Goal: Information Seeking & Learning: Compare options

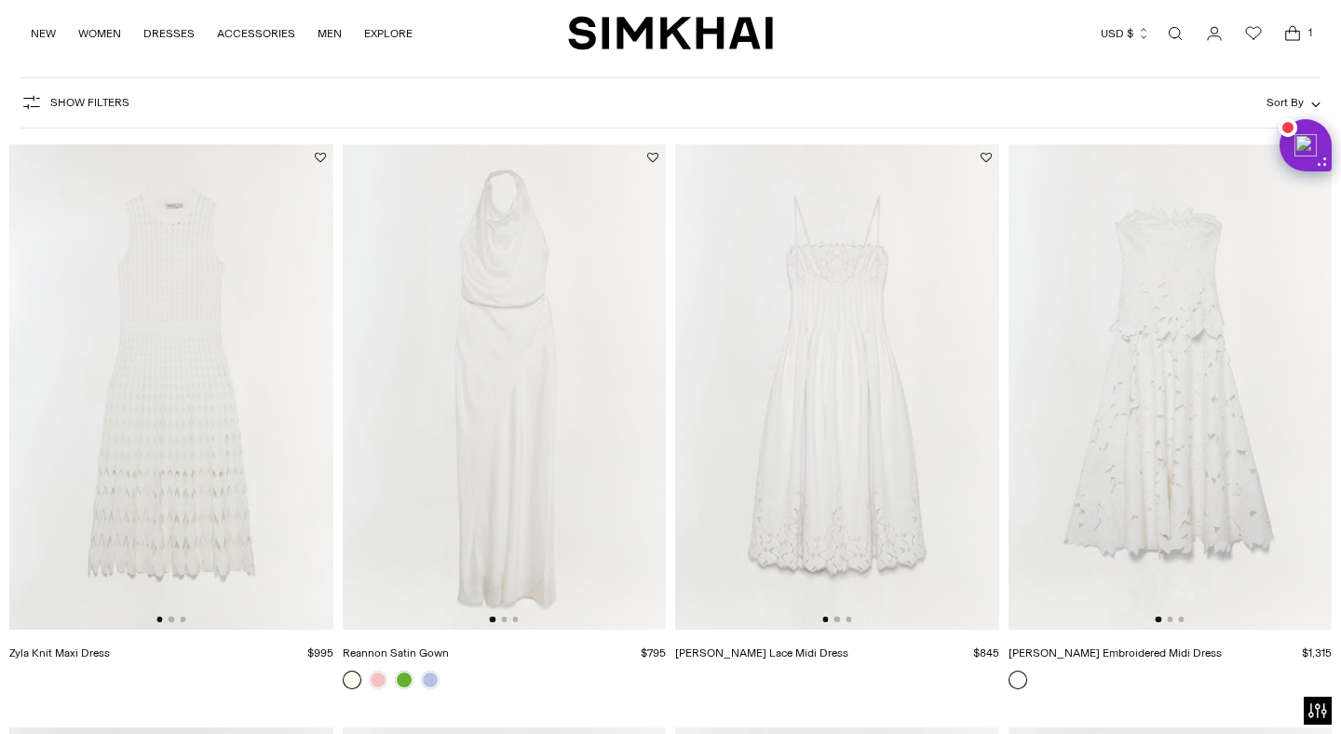
scroll to position [115, 0]
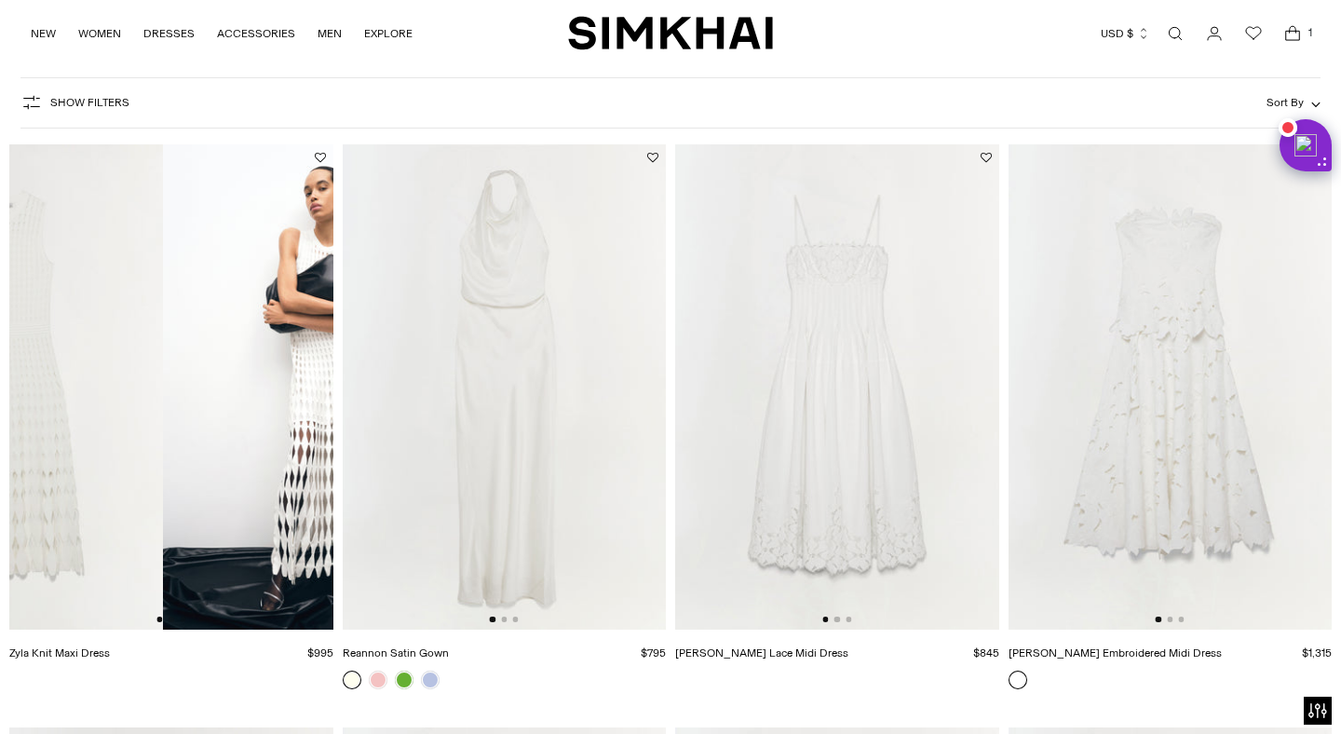
drag, startPoint x: 126, startPoint y: 429, endPoint x: 3, endPoint y: 482, distance: 133.9
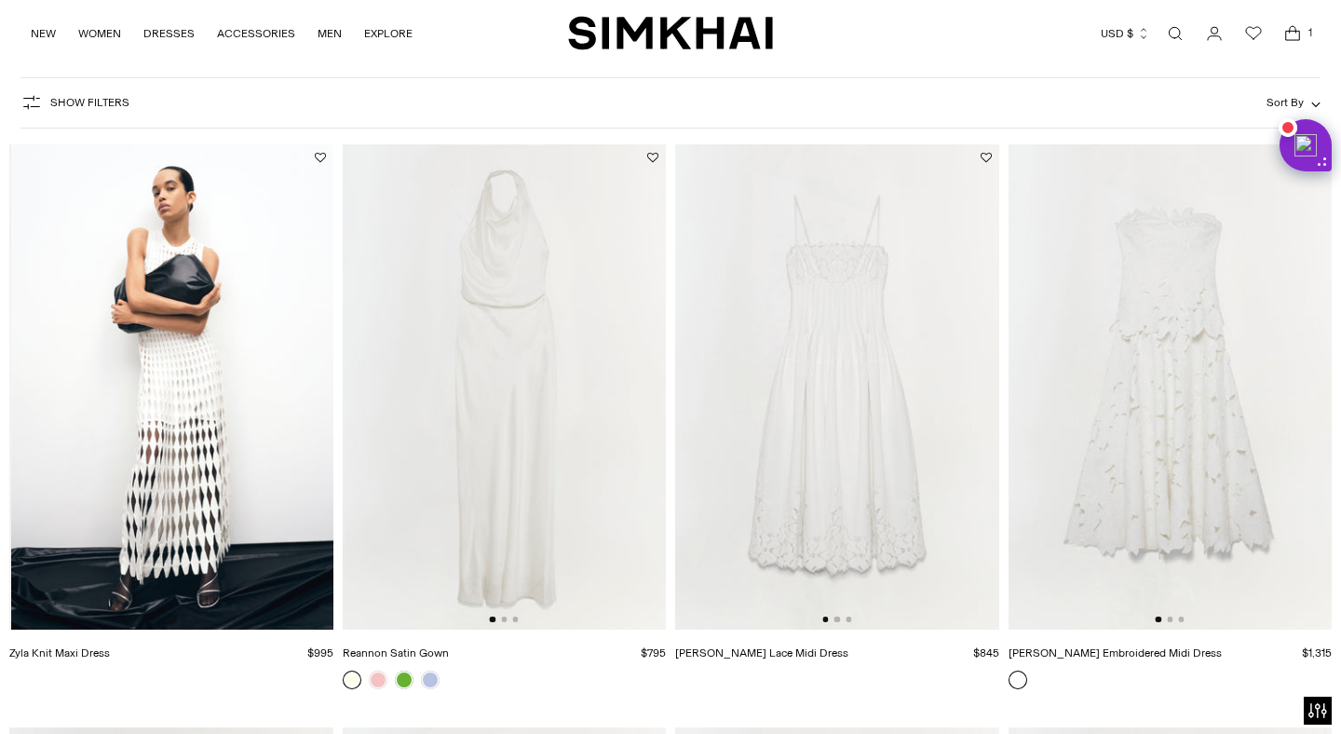
scroll to position [0, 324]
drag, startPoint x: 530, startPoint y: 330, endPoint x: 322, endPoint y: 344, distance: 208.1
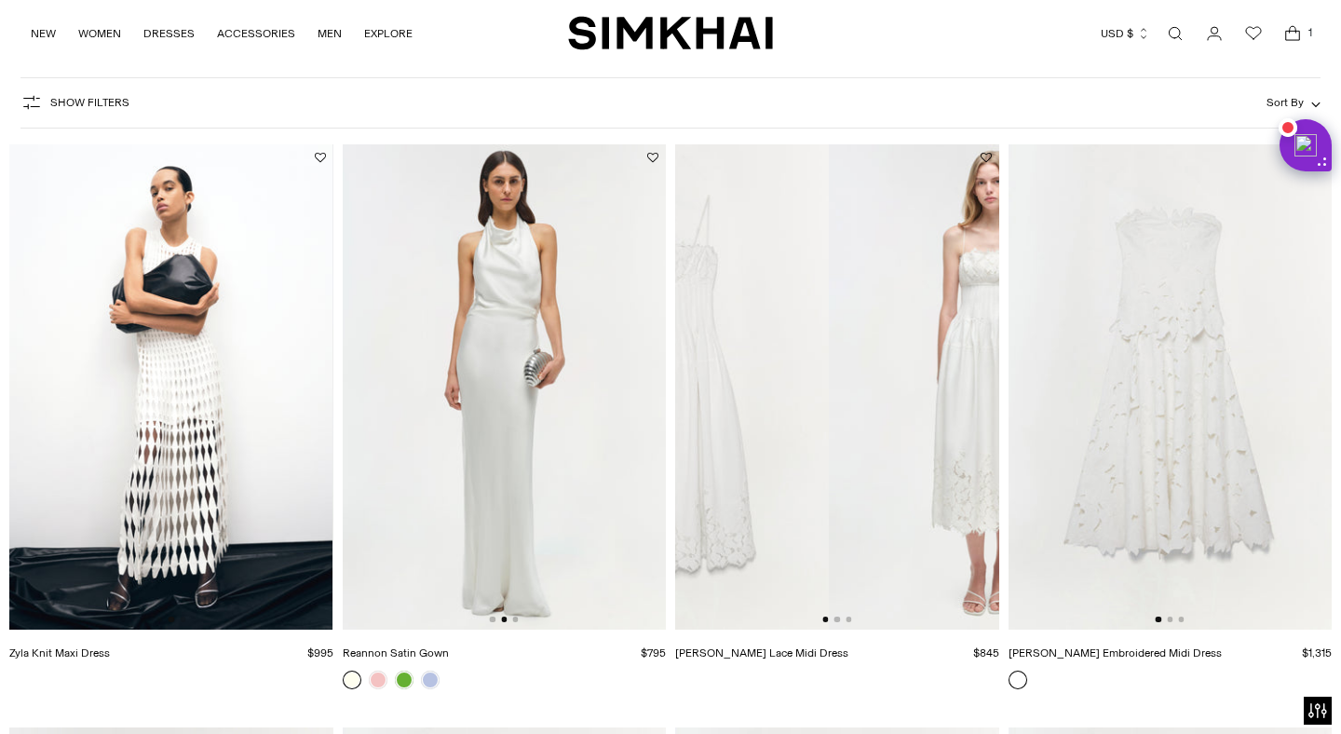
drag, startPoint x: 886, startPoint y: 361, endPoint x: 685, endPoint y: 381, distance: 202.1
click at [685, 381] on img at bounding box center [667, 386] width 324 height 485
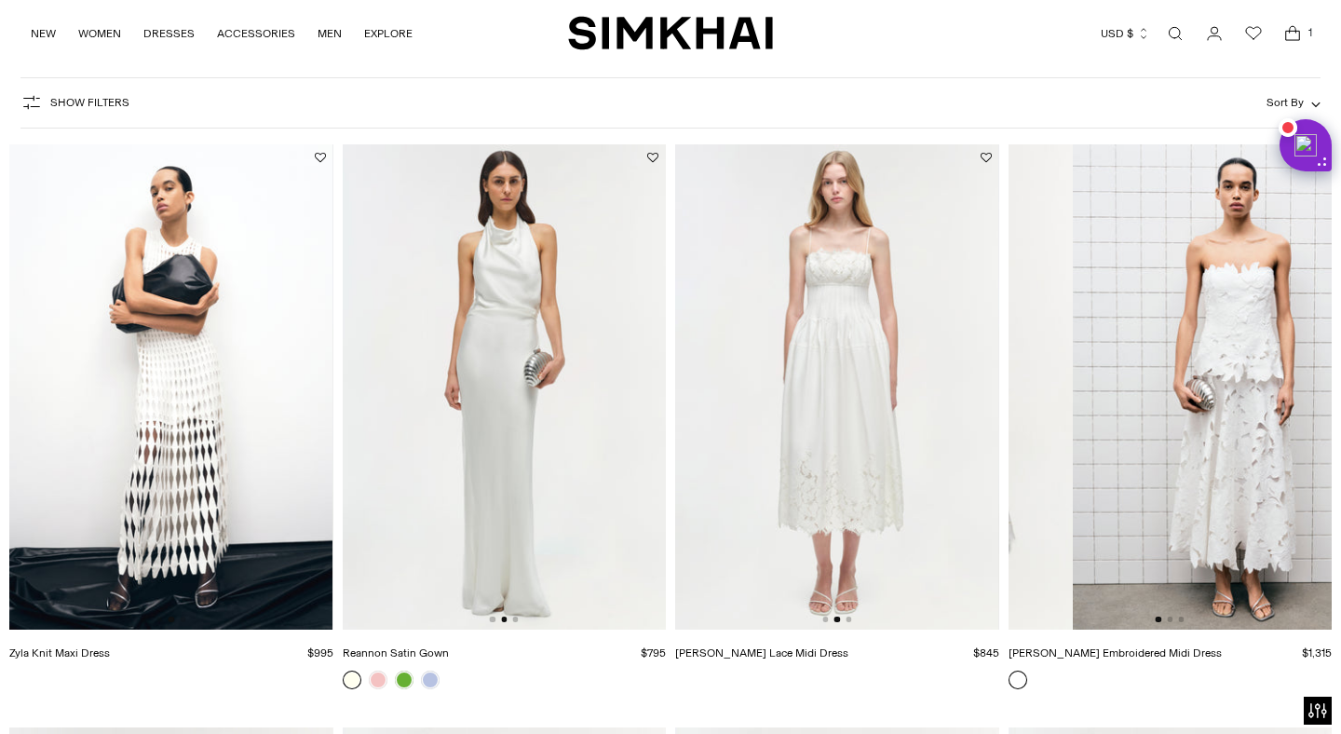
drag, startPoint x: 1274, startPoint y: 334, endPoint x: 999, endPoint y: 346, distance: 274.9
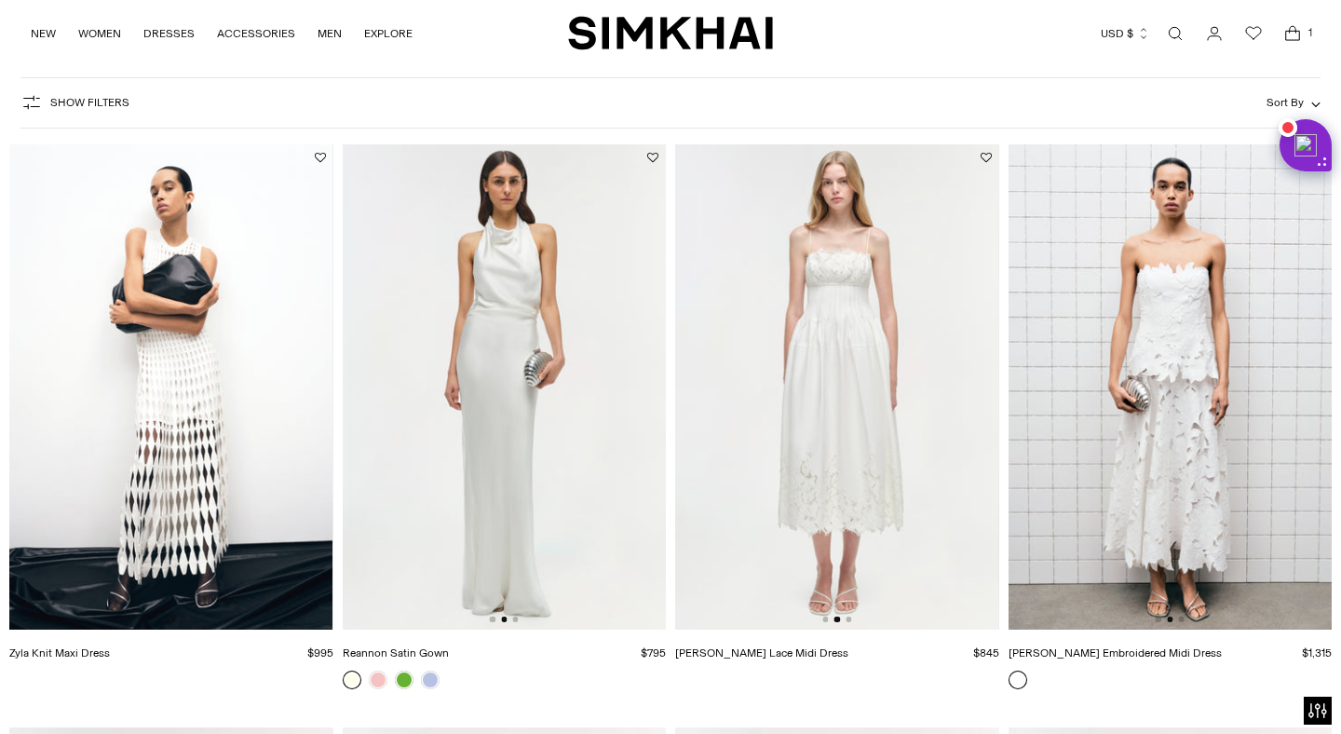
scroll to position [737, 0]
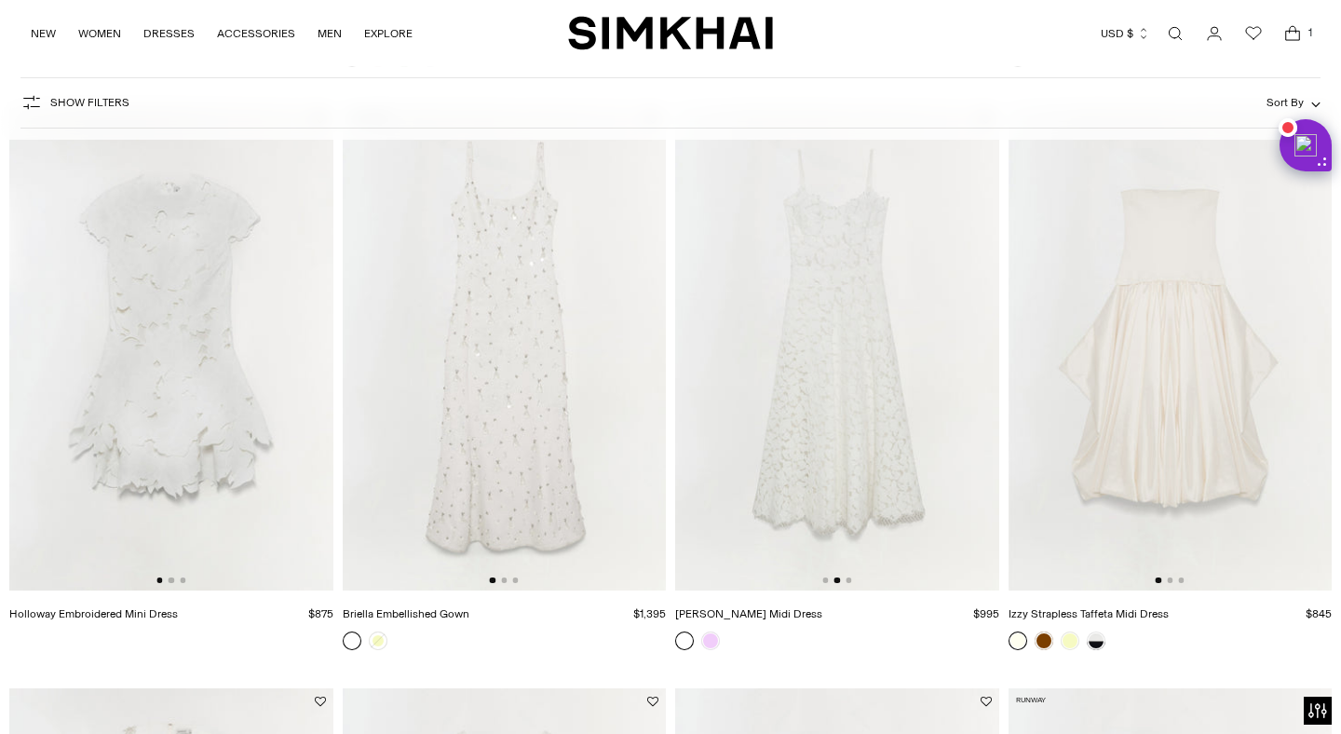
drag, startPoint x: 885, startPoint y: 404, endPoint x: 615, endPoint y: 433, distance: 271.5
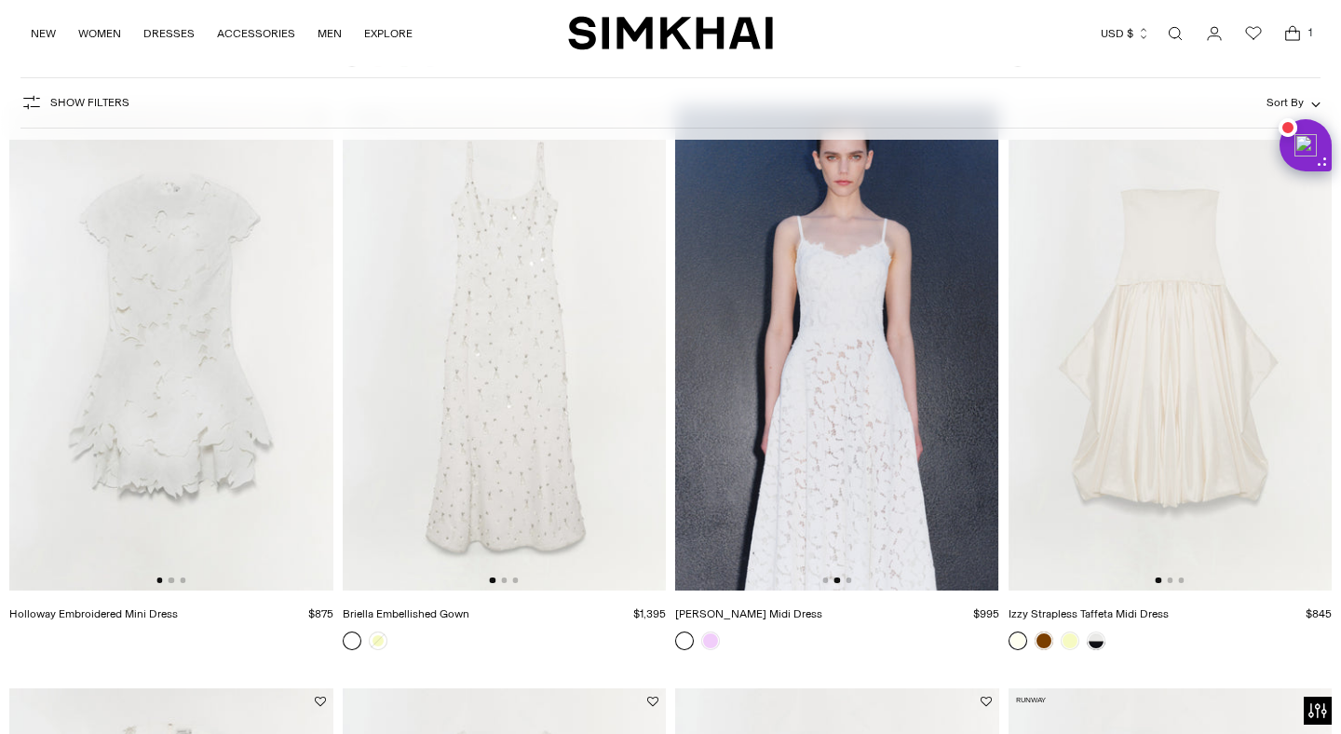
drag, startPoint x: 851, startPoint y: 353, endPoint x: 516, endPoint y: 365, distance: 335.4
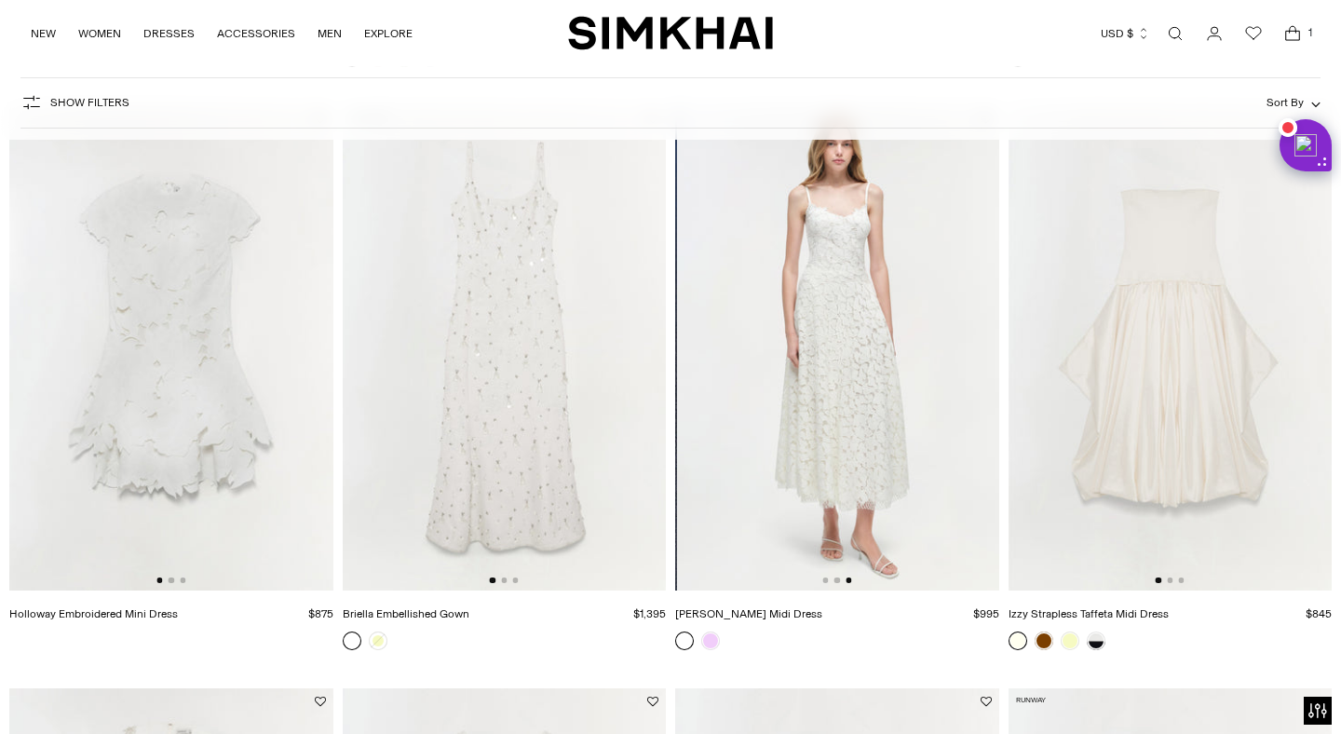
scroll to position [0, 647]
drag, startPoint x: 584, startPoint y: 330, endPoint x: 352, endPoint y: 352, distance: 232.9
click at [353, 351] on img at bounding box center [505, 347] width 324 height 485
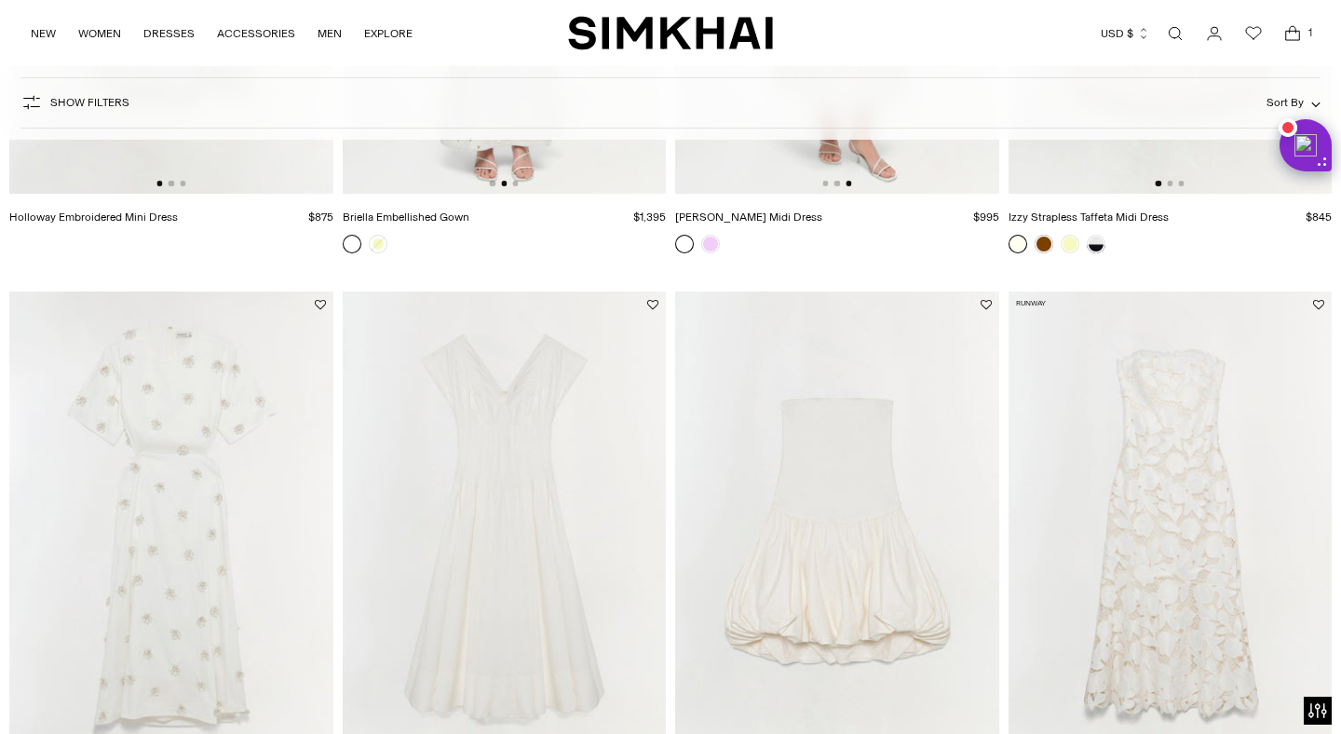
scroll to position [1190, 0]
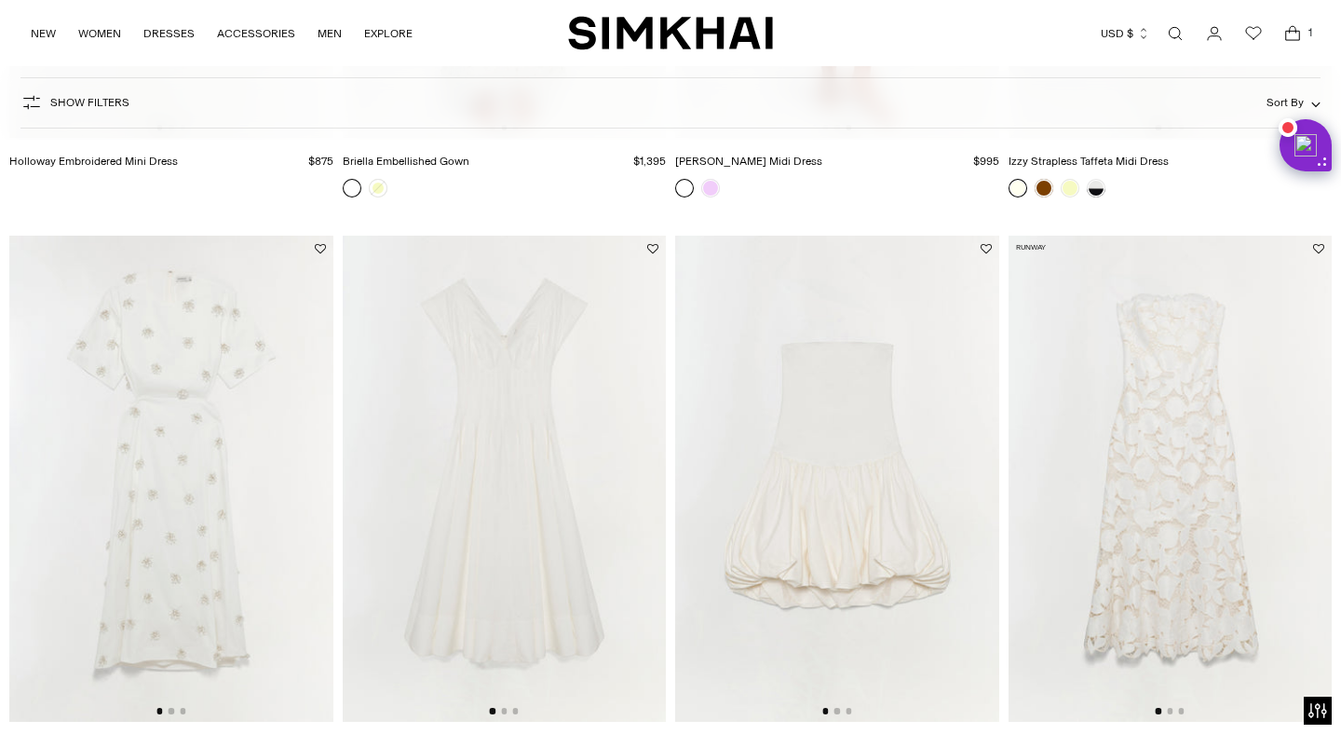
drag, startPoint x: 572, startPoint y: 441, endPoint x: 352, endPoint y: 478, distance: 222.7
click at [352, 476] on img at bounding box center [505, 478] width 324 height 485
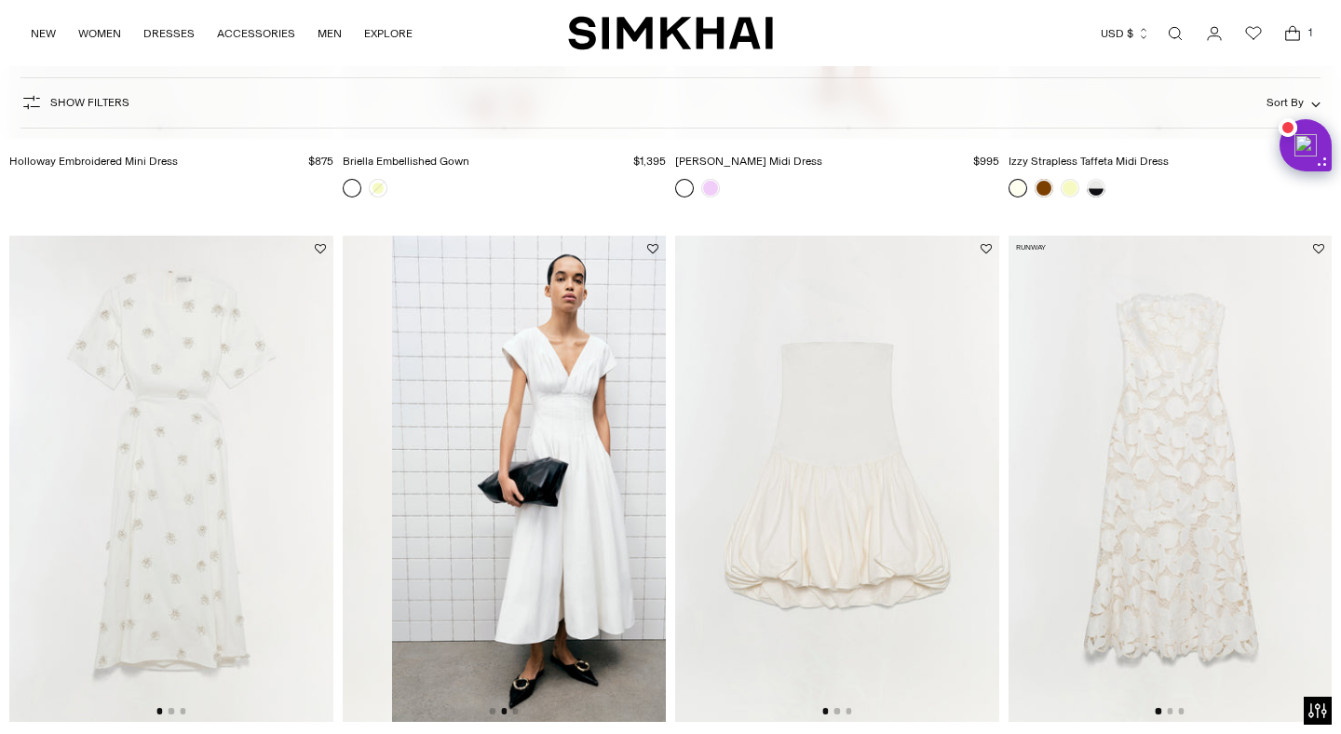
scroll to position [0, 324]
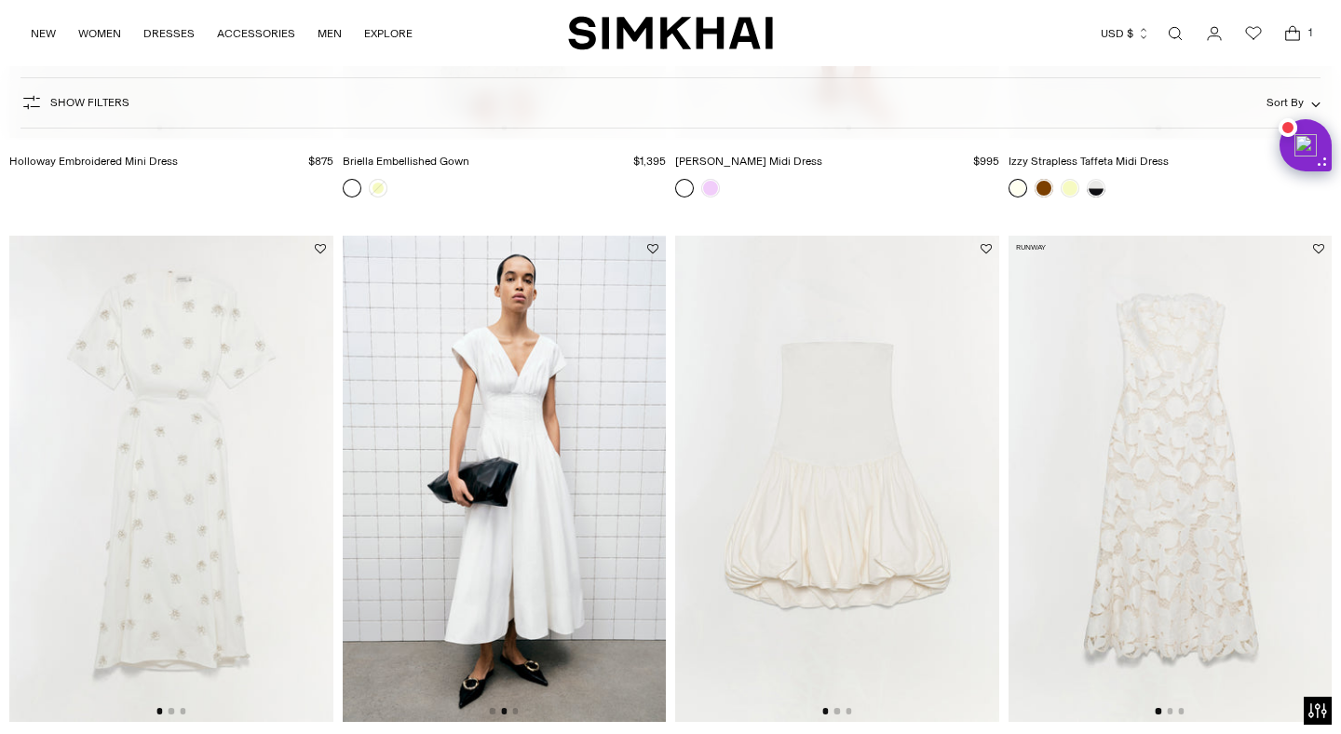
drag, startPoint x: 186, startPoint y: 415, endPoint x: 0, endPoint y: 422, distance: 186.3
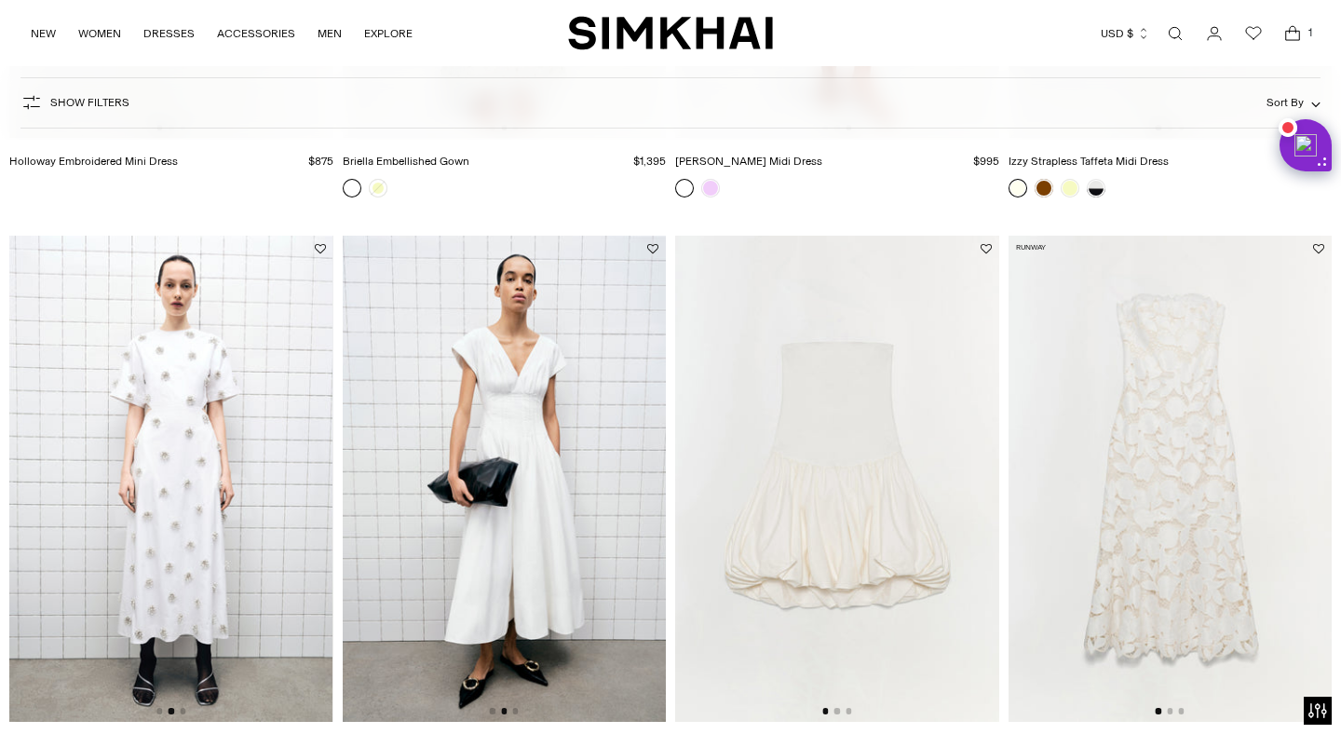
drag, startPoint x: 810, startPoint y: 412, endPoint x: 621, endPoint y: 461, distance: 195.3
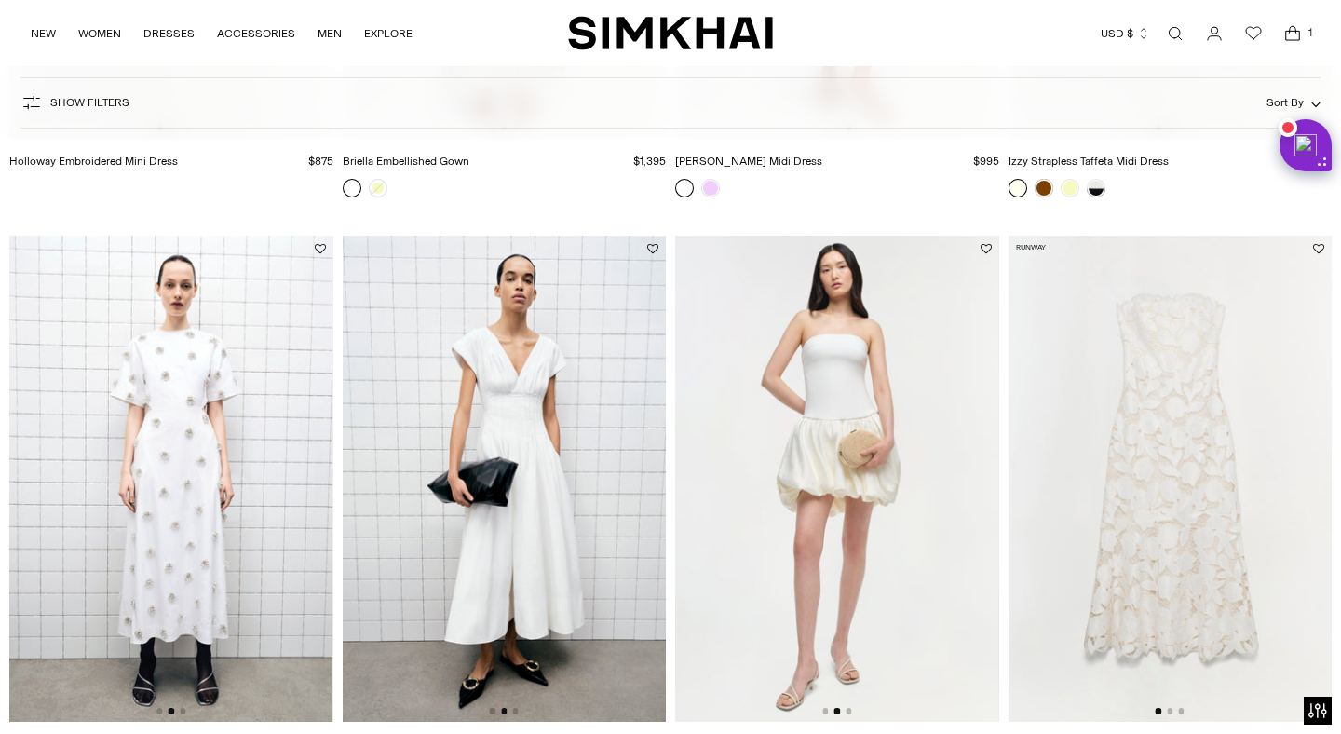
drag, startPoint x: 1153, startPoint y: 447, endPoint x: 893, endPoint y: 477, distance: 261.5
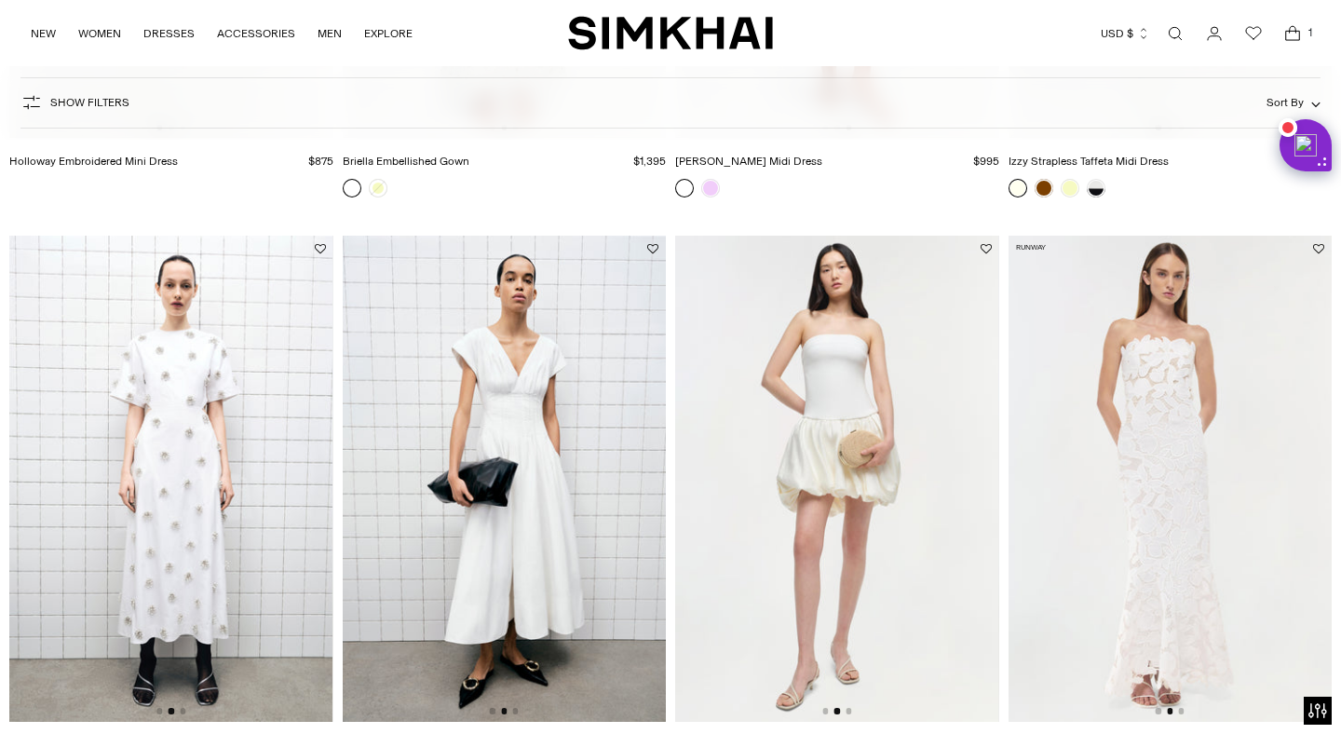
scroll to position [1691, 0]
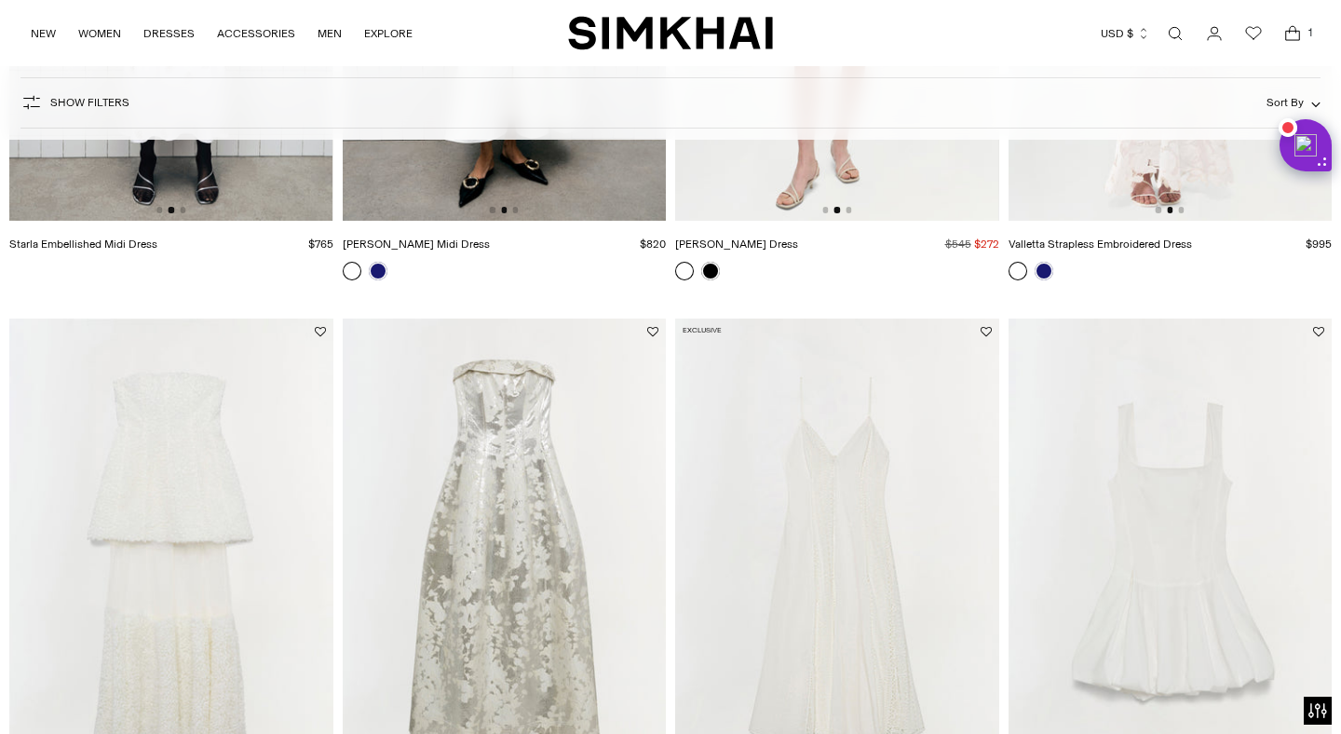
drag, startPoint x: 645, startPoint y: 425, endPoint x: 627, endPoint y: 425, distance: 18.6
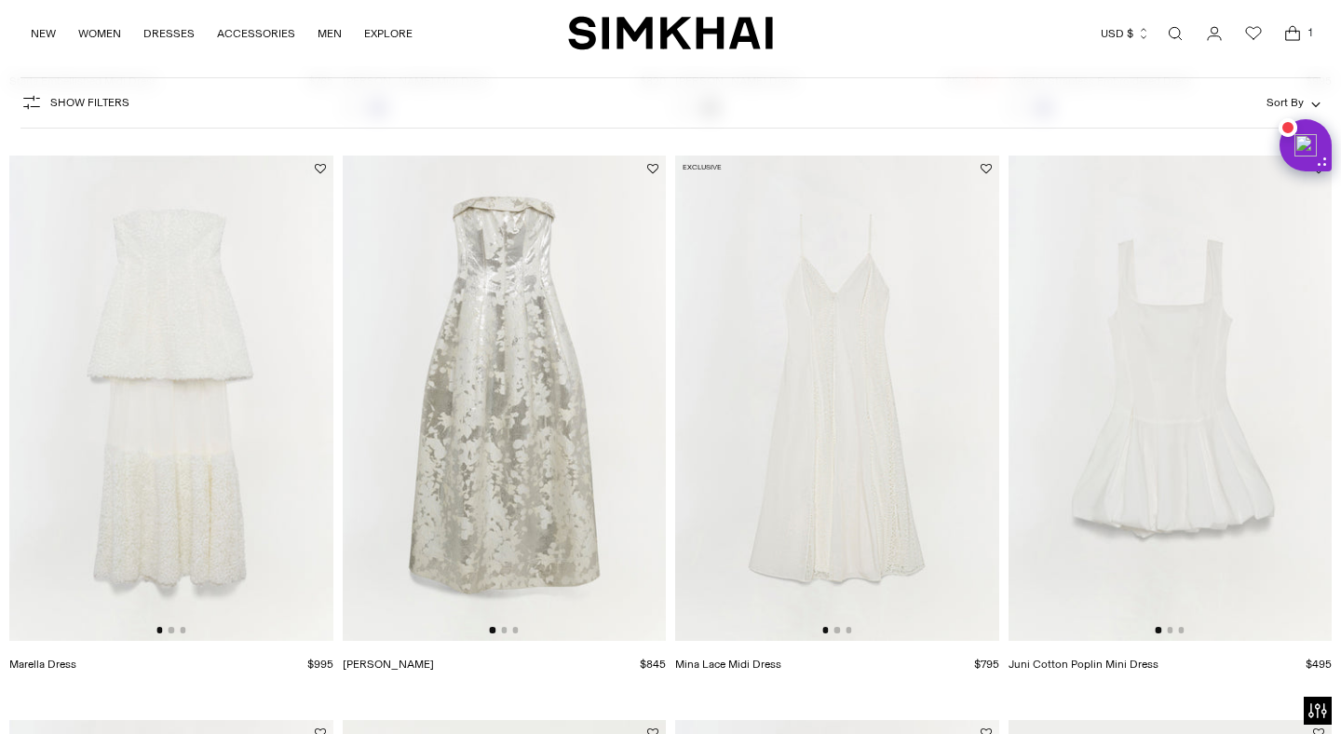
drag, startPoint x: 812, startPoint y: 432, endPoint x: 506, endPoint y: 433, distance: 306.3
drag, startPoint x: 861, startPoint y: 343, endPoint x: 601, endPoint y: 358, distance: 261.2
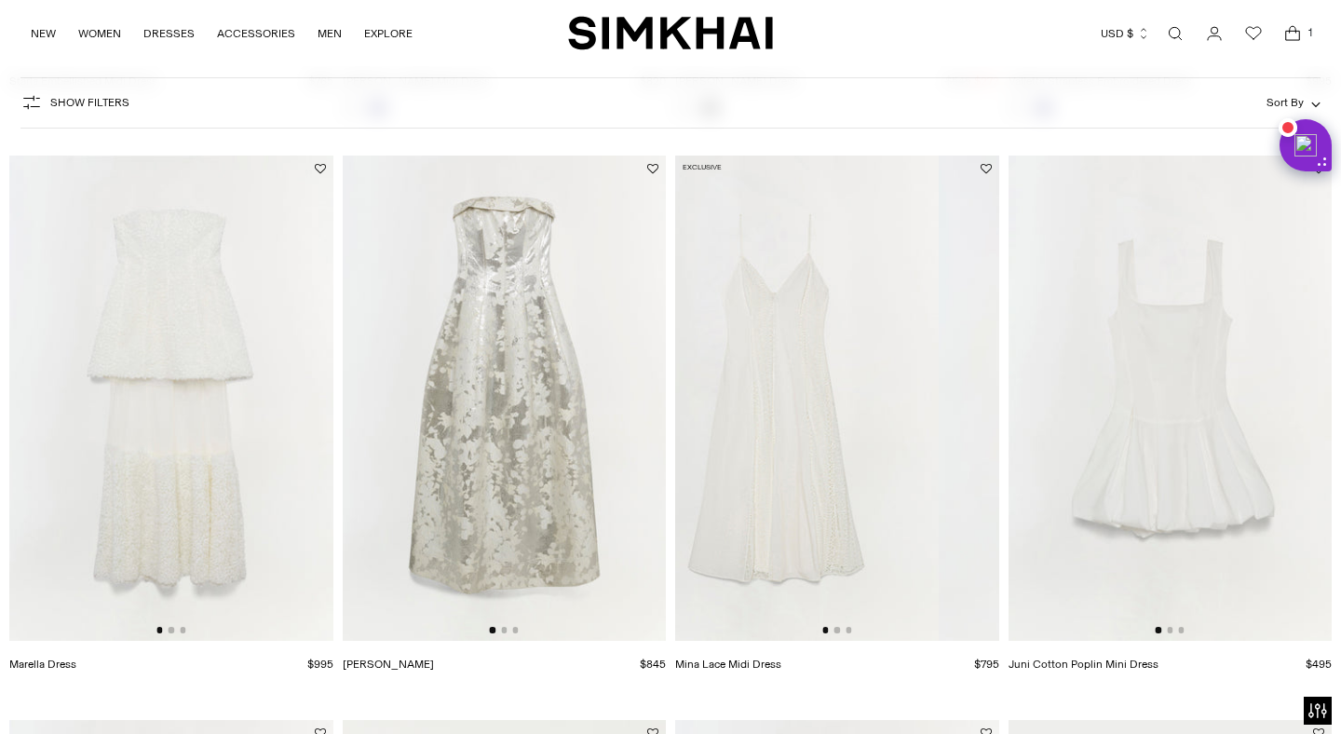
scroll to position [0, 0]
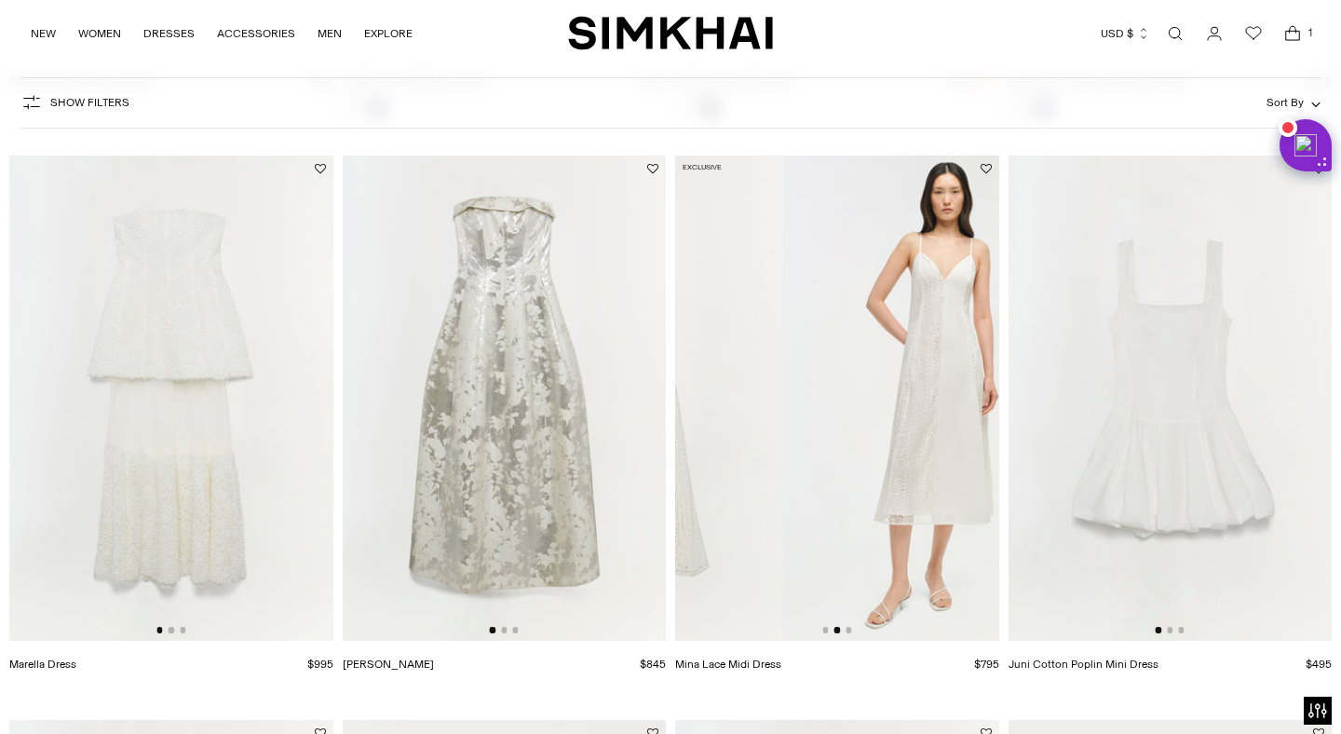
drag, startPoint x: 919, startPoint y: 379, endPoint x: 661, endPoint y: 400, distance: 258.8
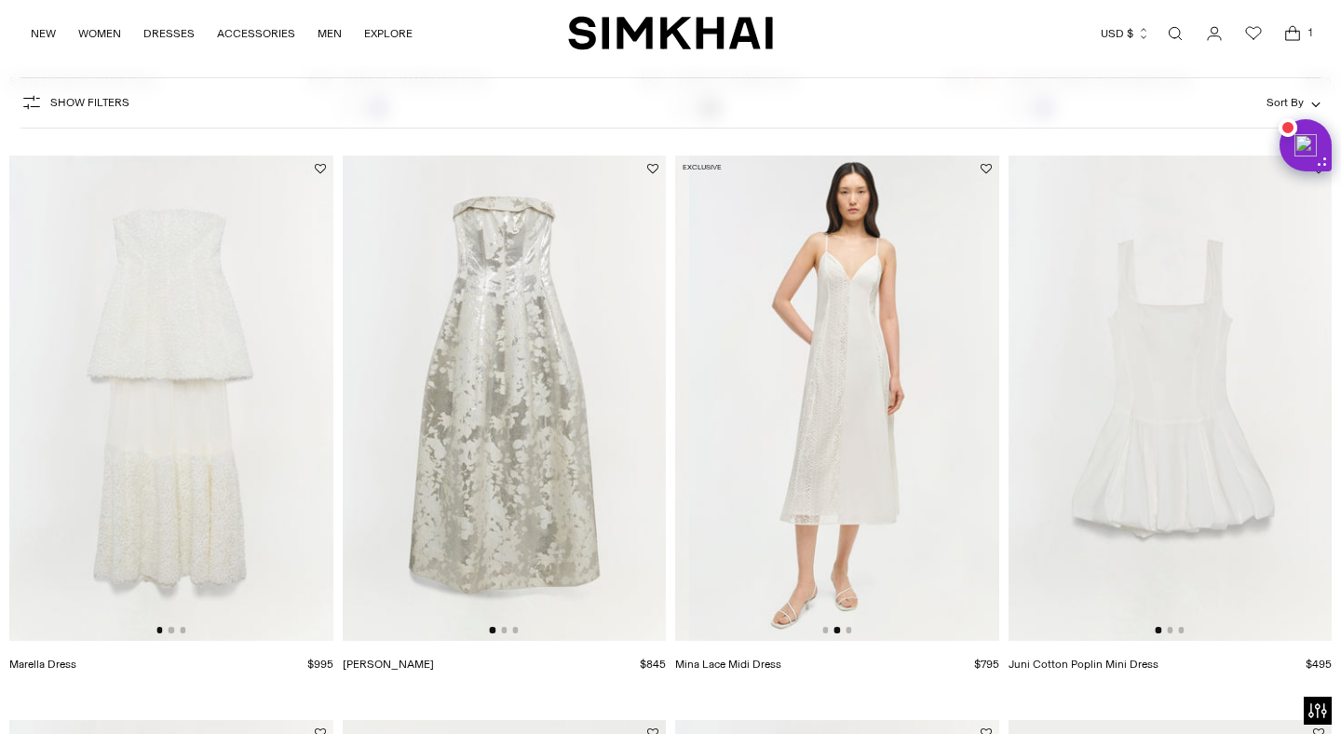
scroll to position [0, 324]
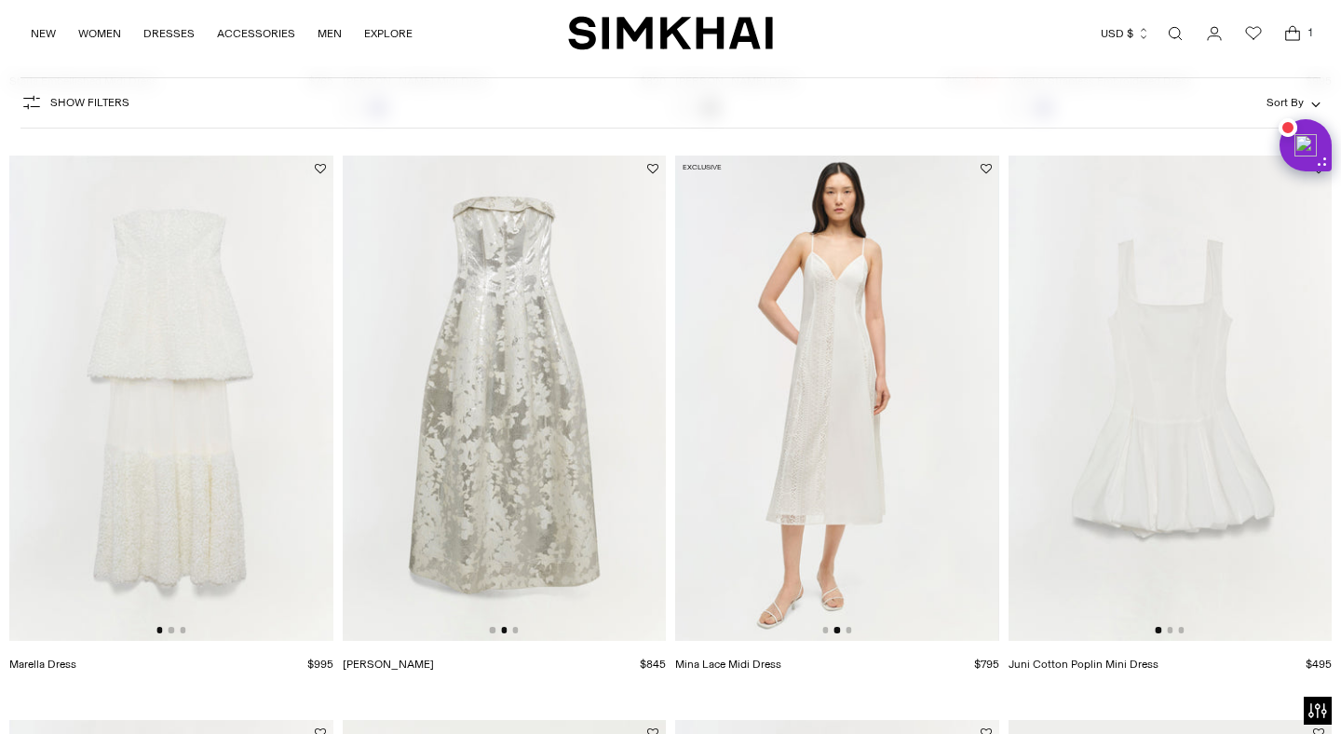
drag, startPoint x: 592, startPoint y: 379, endPoint x: 312, endPoint y: 422, distance: 283.5
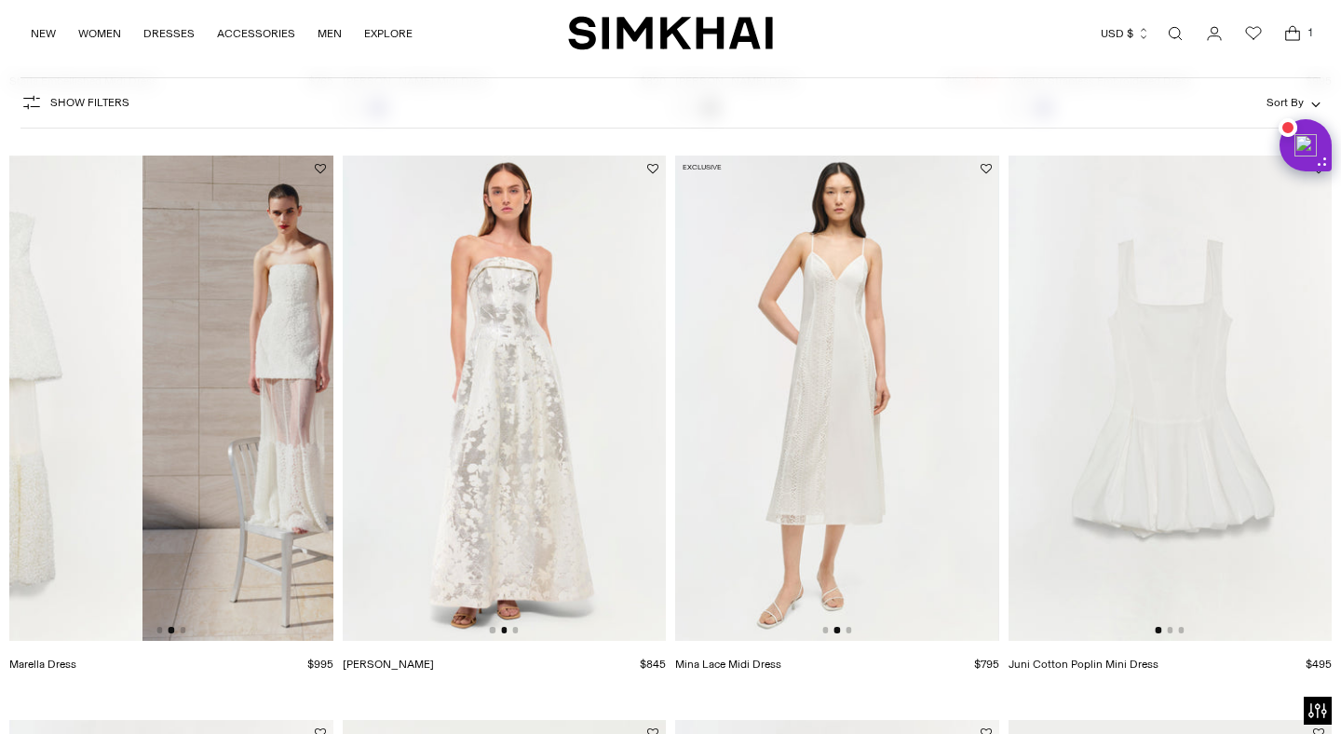
drag, startPoint x: 248, startPoint y: 396, endPoint x: 34, endPoint y: 412, distance: 214.7
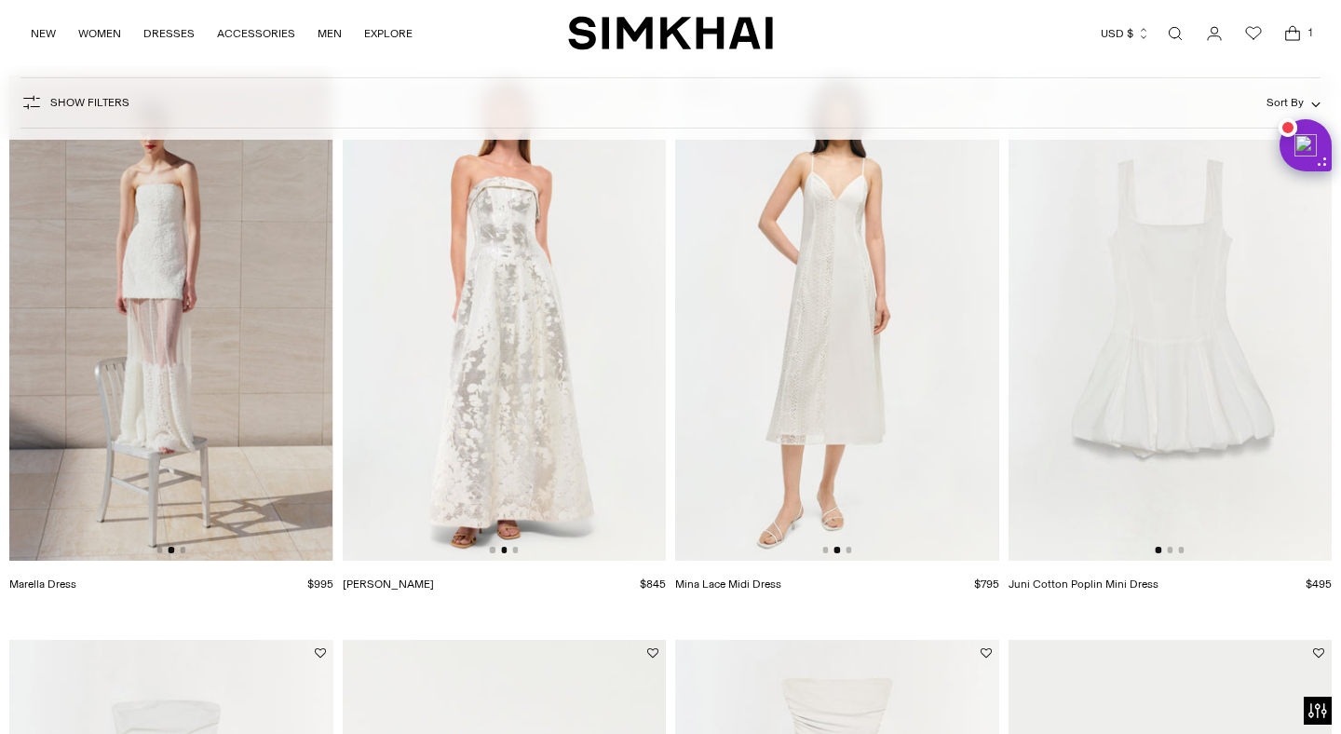
scroll to position [2346, 0]
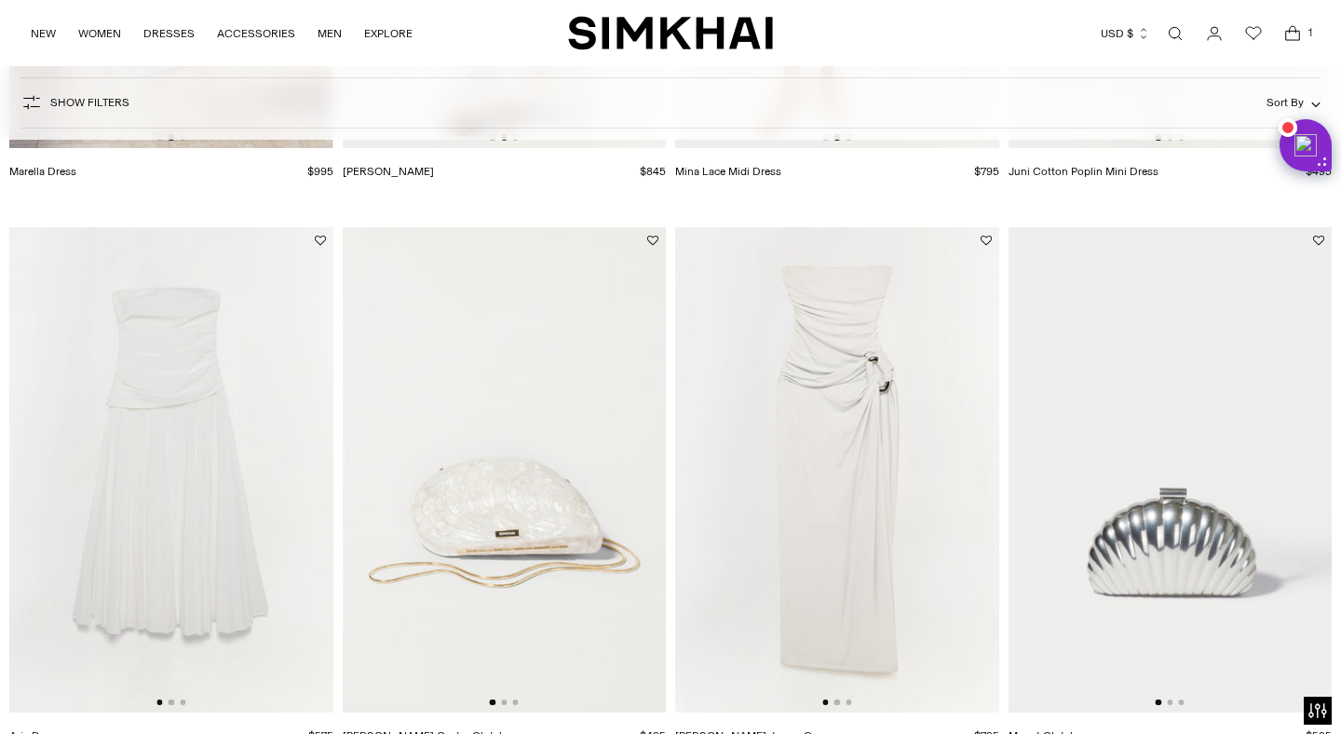
drag, startPoint x: 224, startPoint y: 419, endPoint x: 0, endPoint y: 436, distance: 225.0
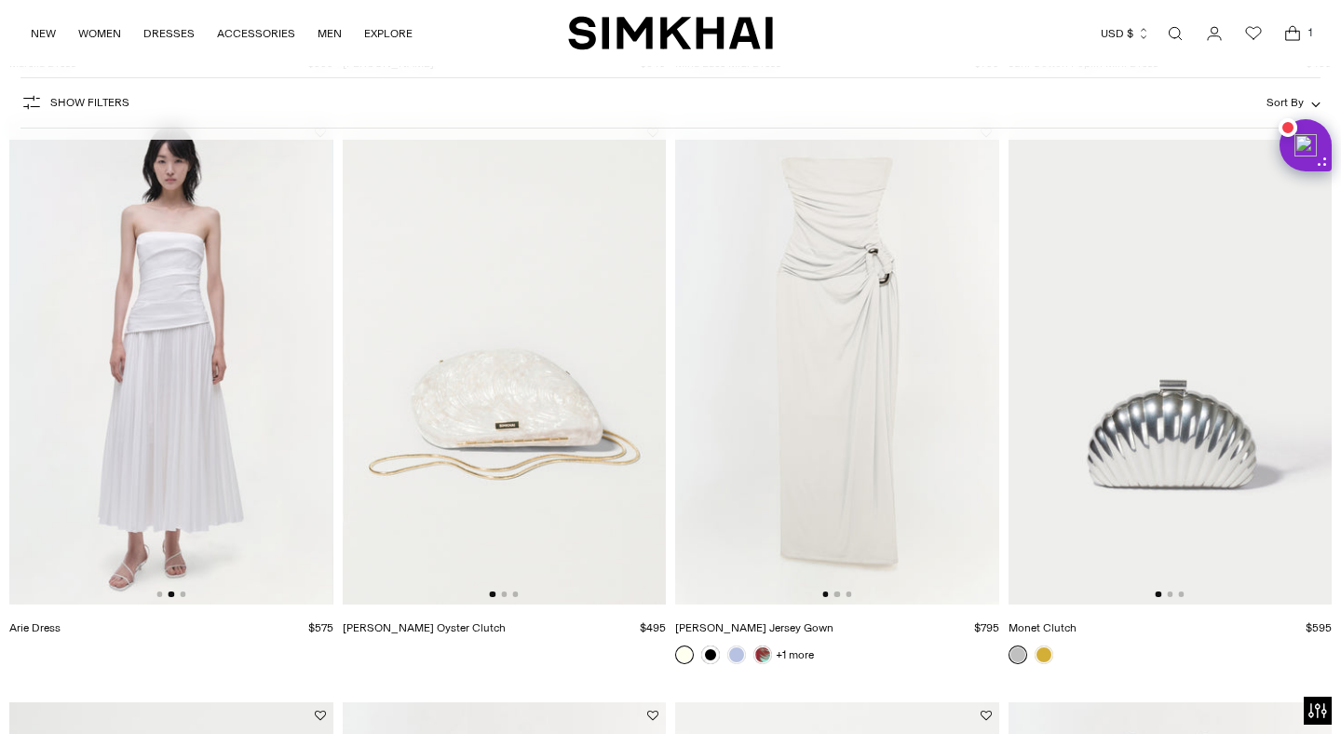
scroll to position [2473, 0]
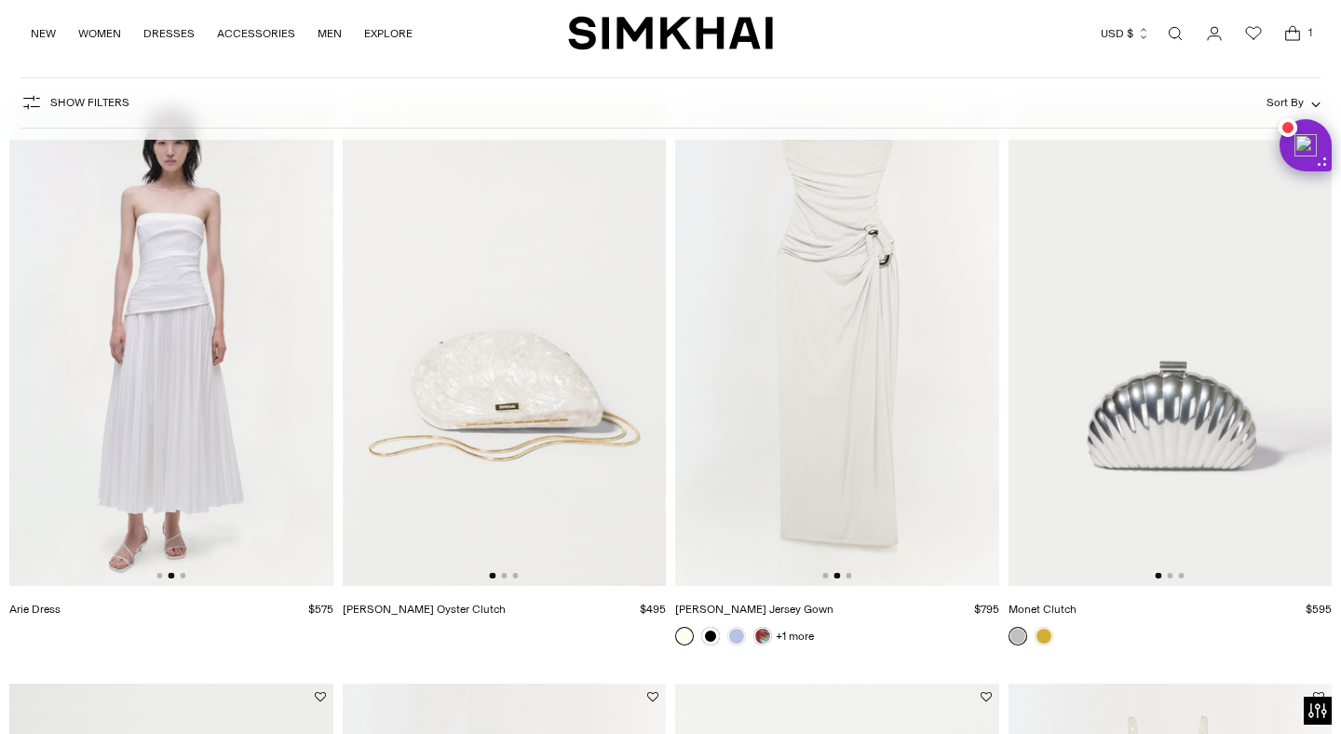
drag, startPoint x: 925, startPoint y: 350, endPoint x: 661, endPoint y: 374, distance: 264.6
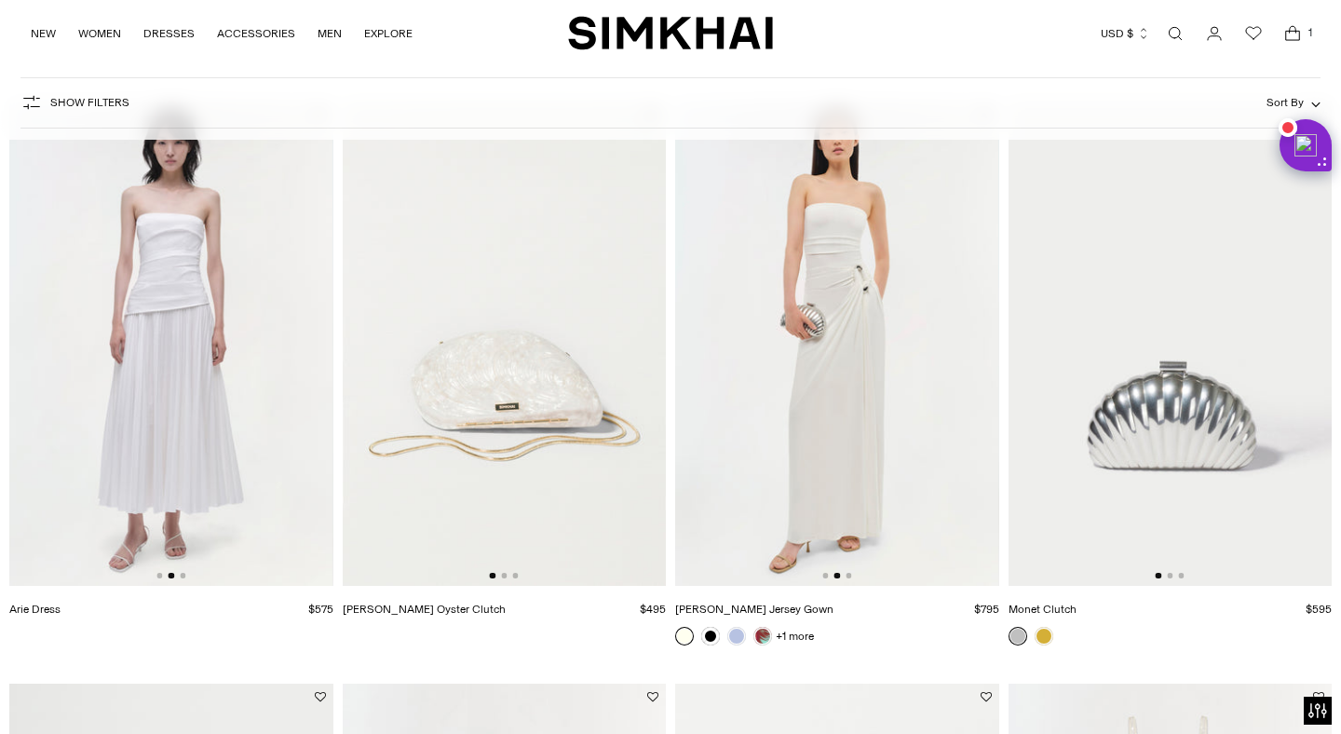
scroll to position [2989, 0]
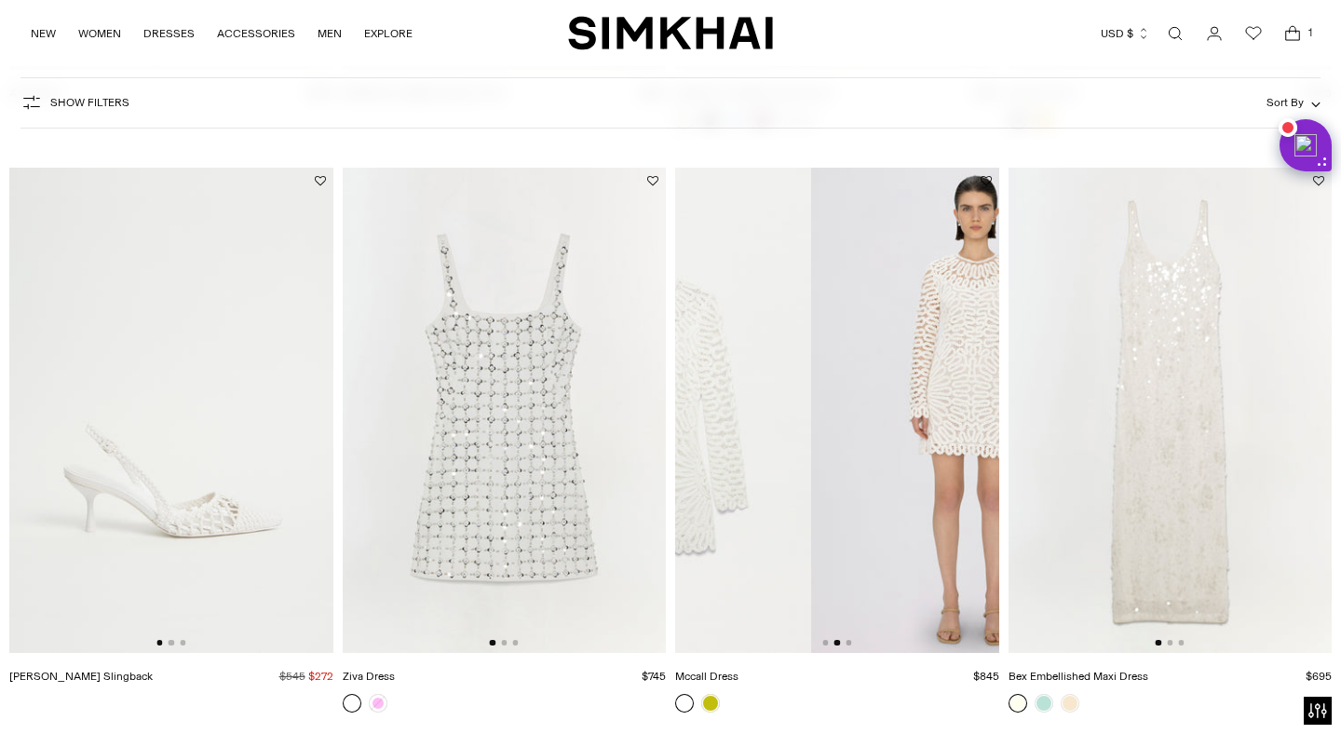
drag, startPoint x: 884, startPoint y: 460, endPoint x: 605, endPoint y: 469, distance: 278.5
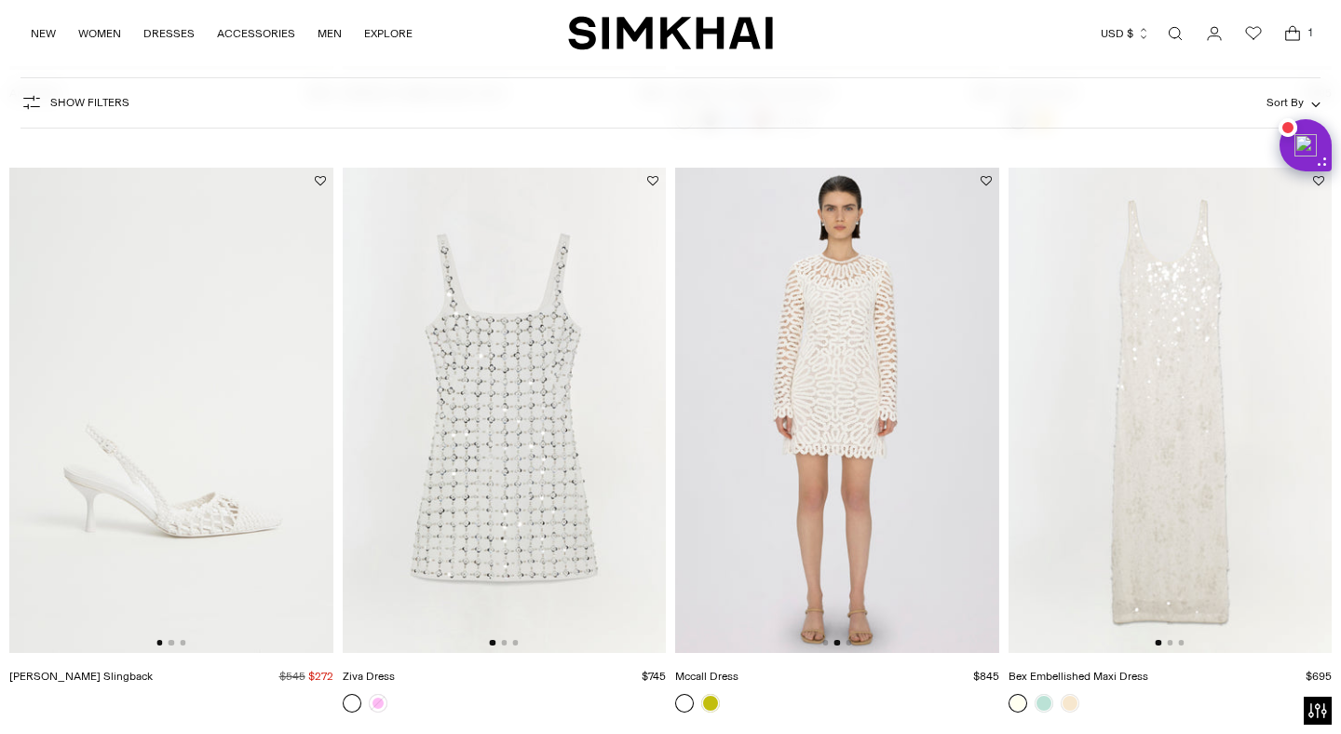
scroll to position [3519, 0]
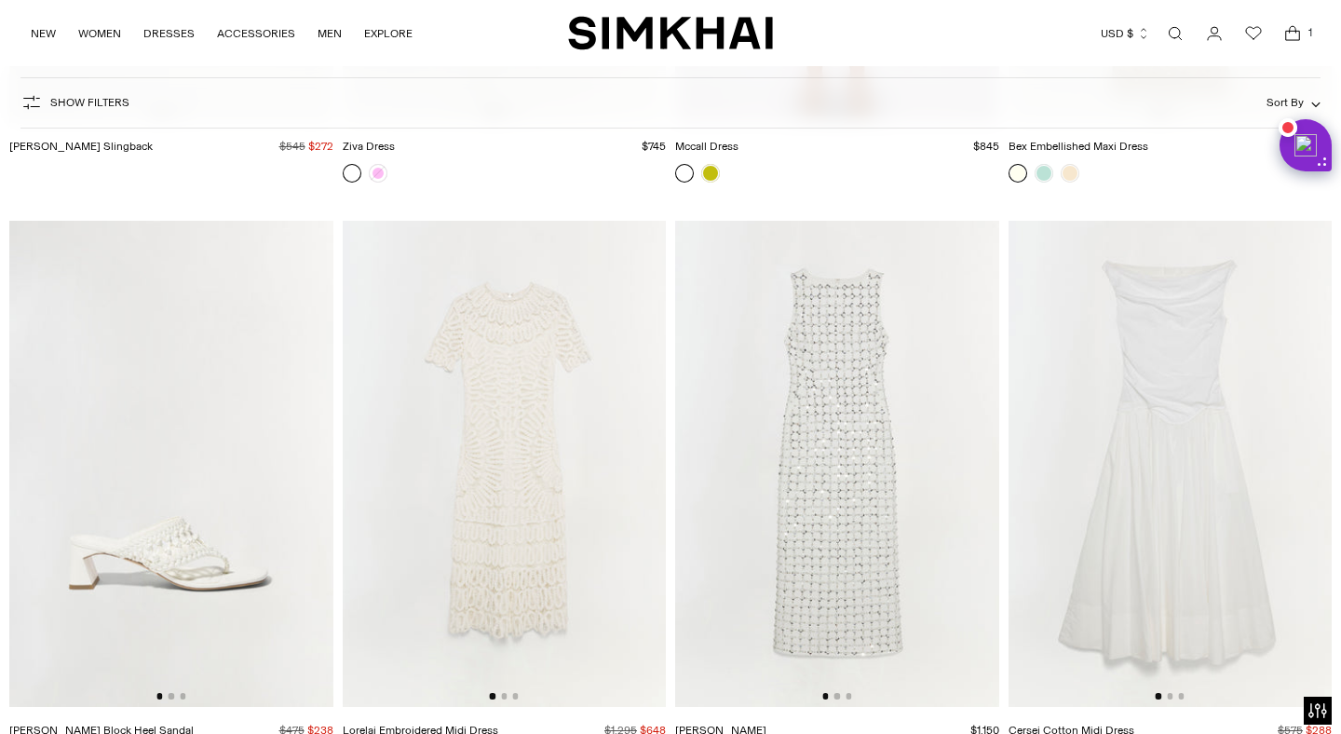
drag, startPoint x: 547, startPoint y: 466, endPoint x: 279, endPoint y: 457, distance: 268.3
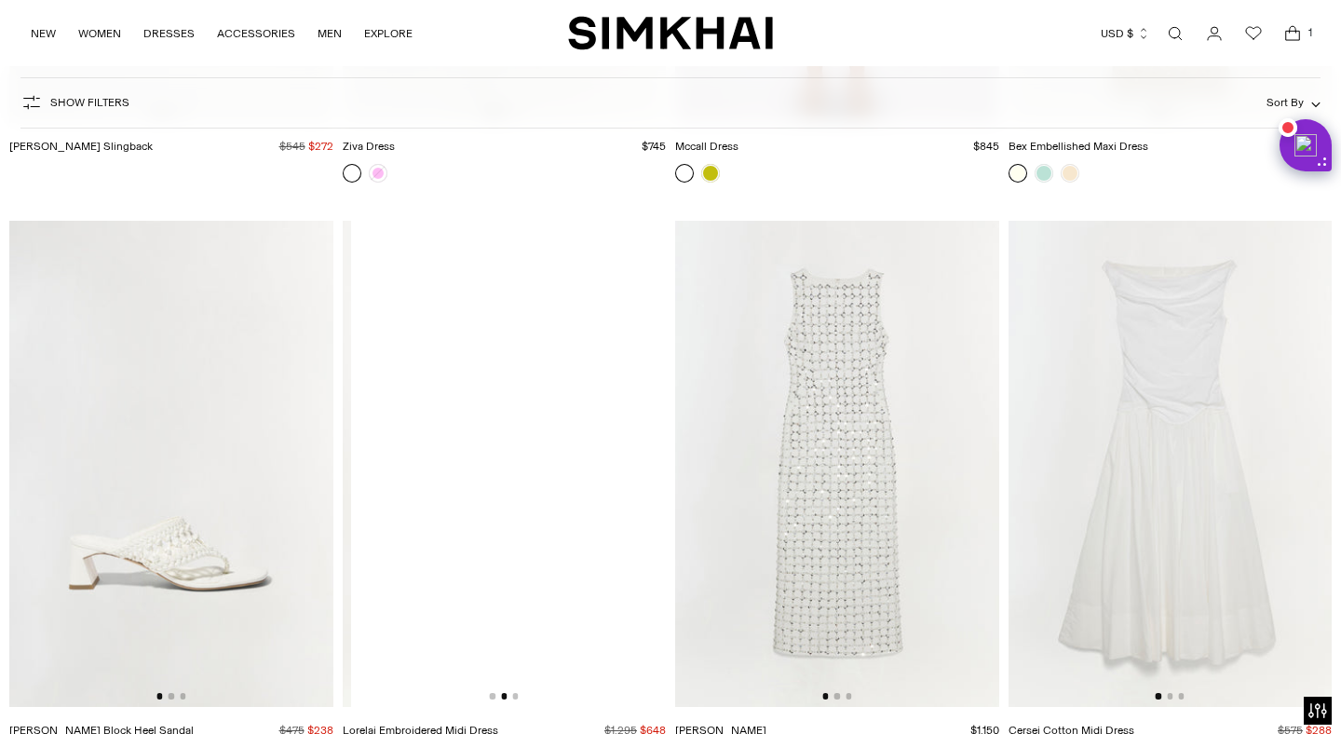
scroll to position [0, 324]
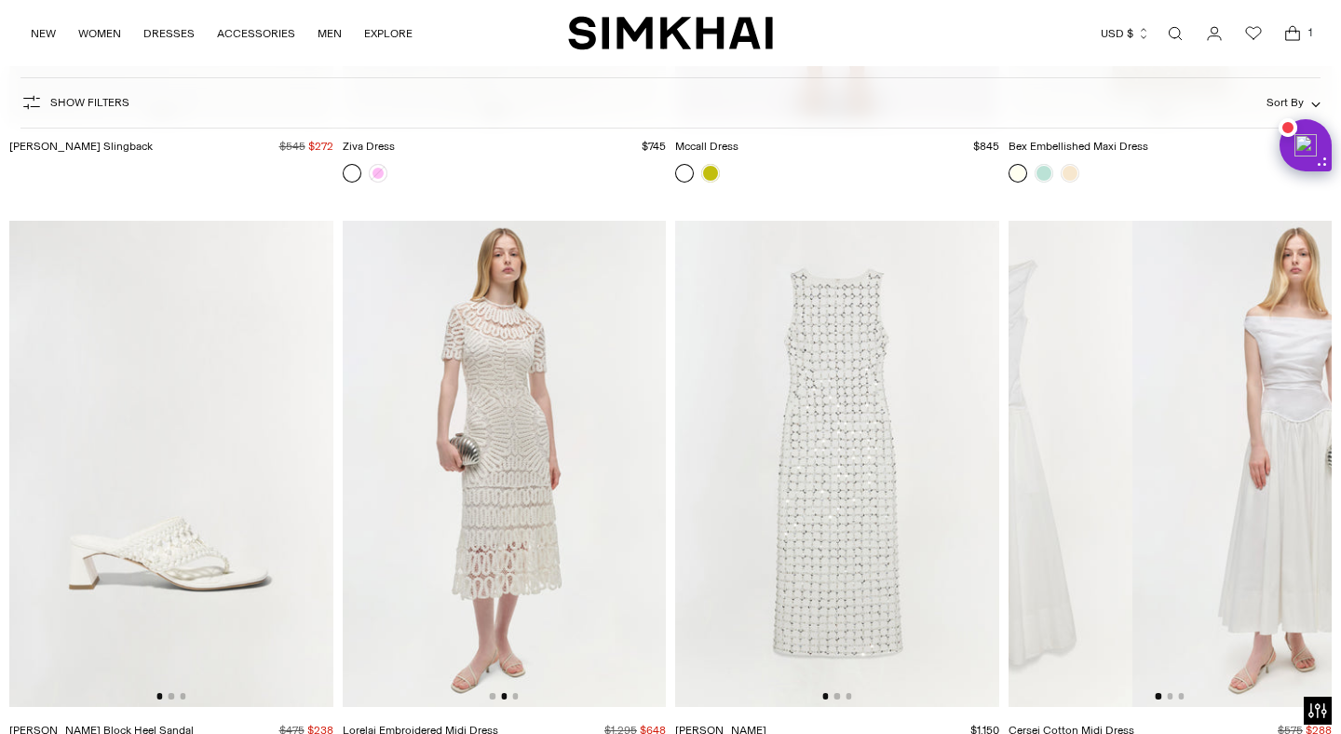
drag, startPoint x: 1239, startPoint y: 444, endPoint x: 1013, endPoint y: 435, distance: 226.4
click at [1022, 438] on img at bounding box center [971, 463] width 324 height 485
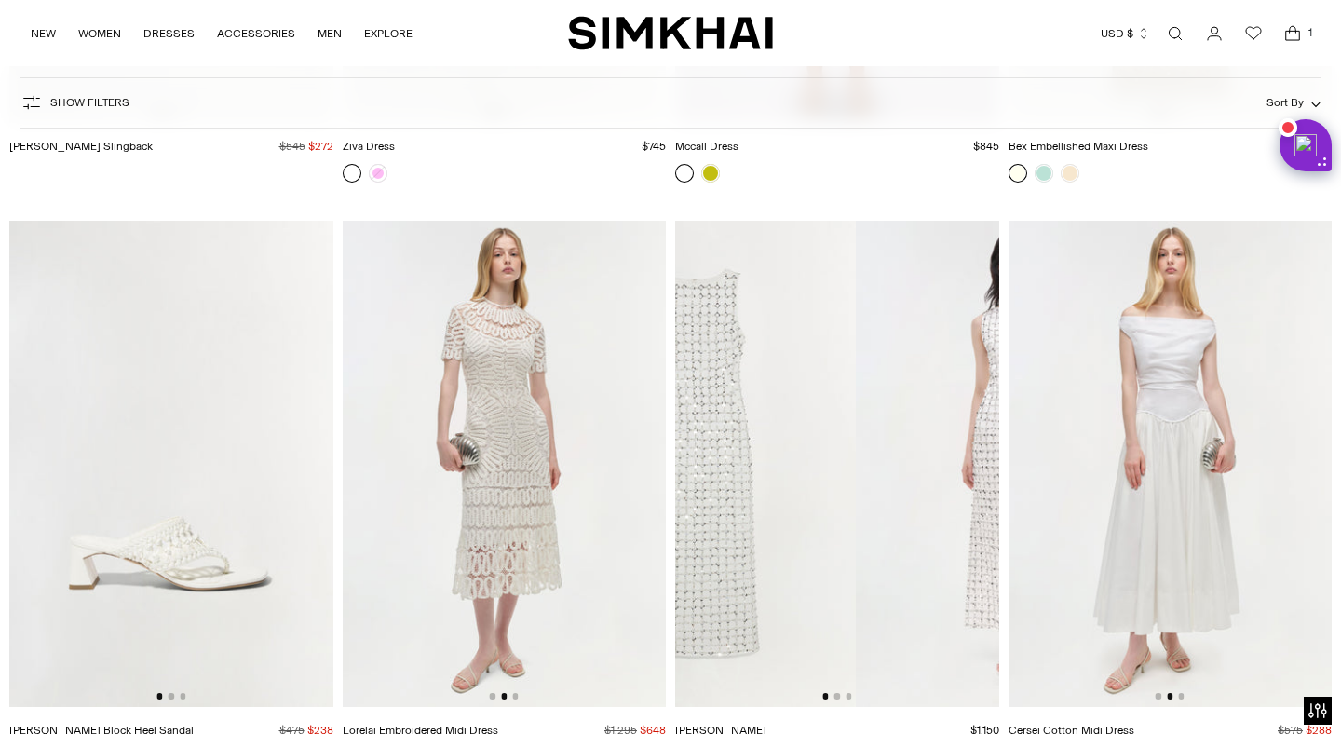
drag, startPoint x: 832, startPoint y: 414, endPoint x: 583, endPoint y: 433, distance: 250.2
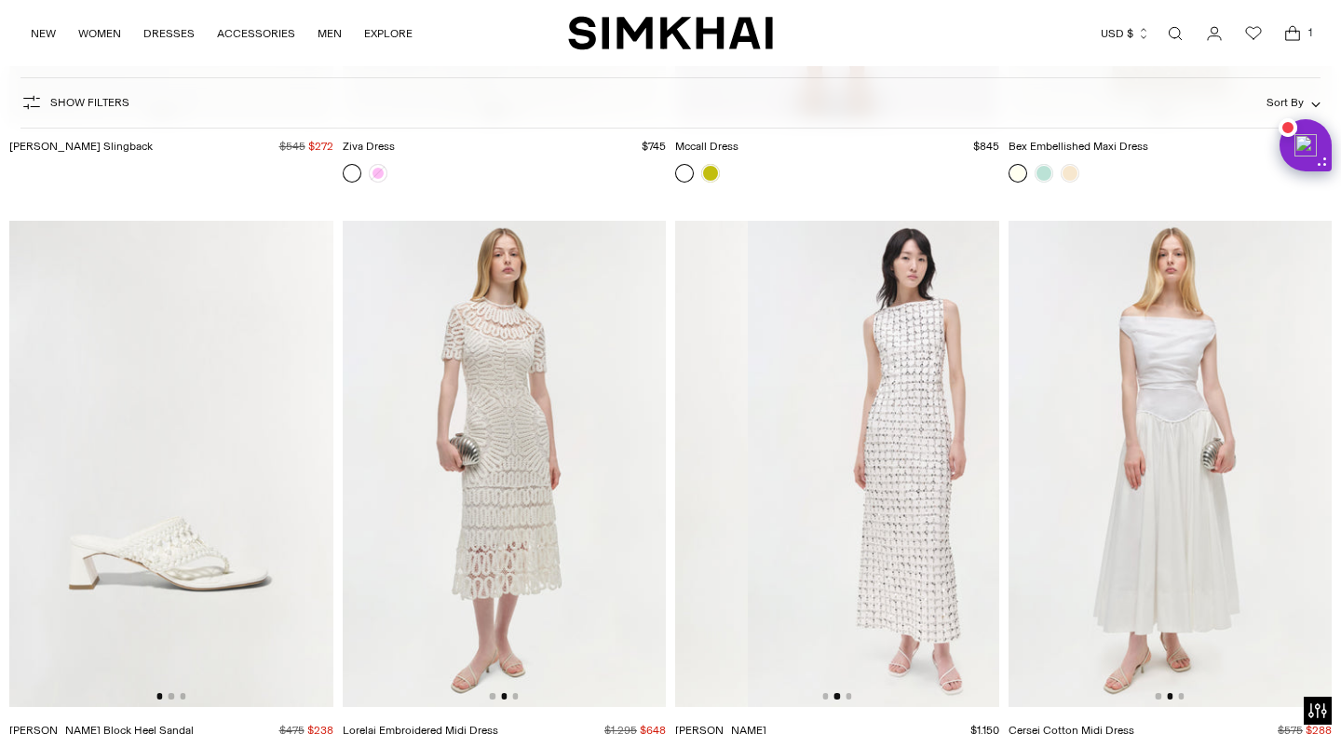
scroll to position [0, 0]
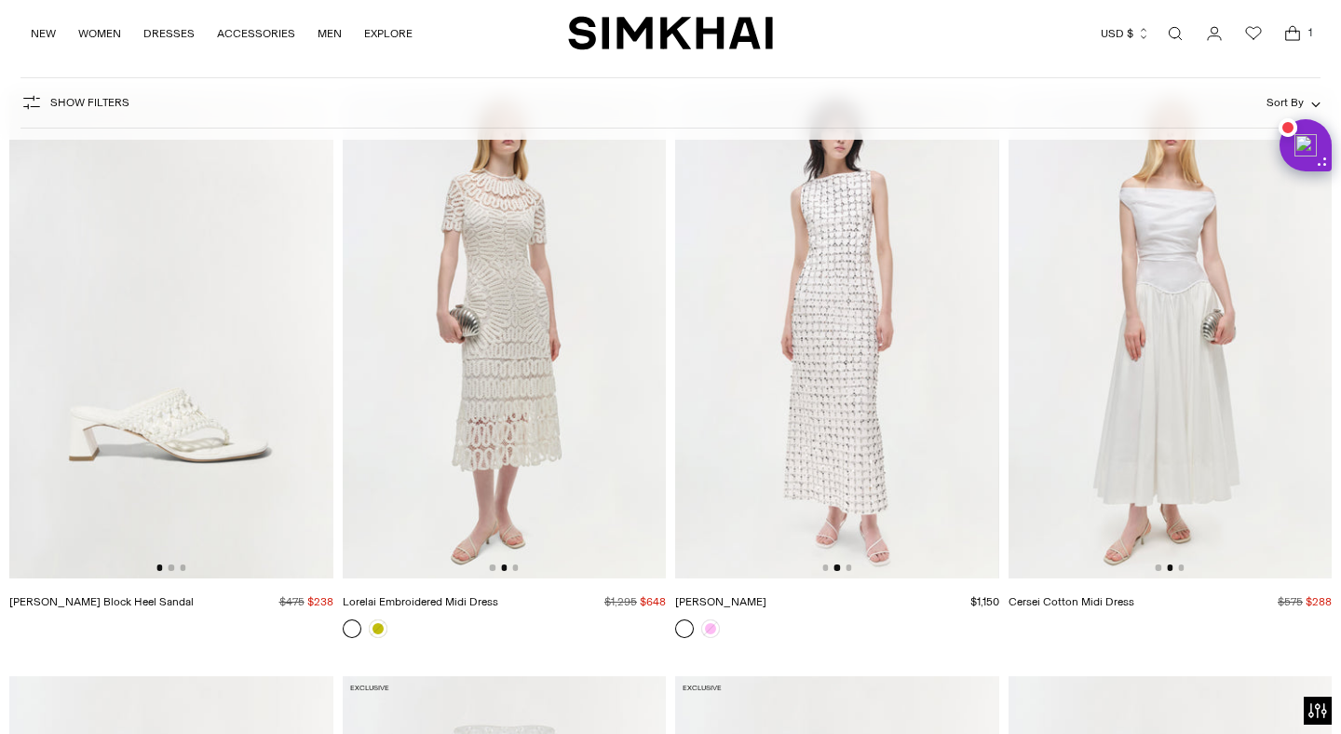
drag, startPoint x: 877, startPoint y: 391, endPoint x: 658, endPoint y: 397, distance: 218.9
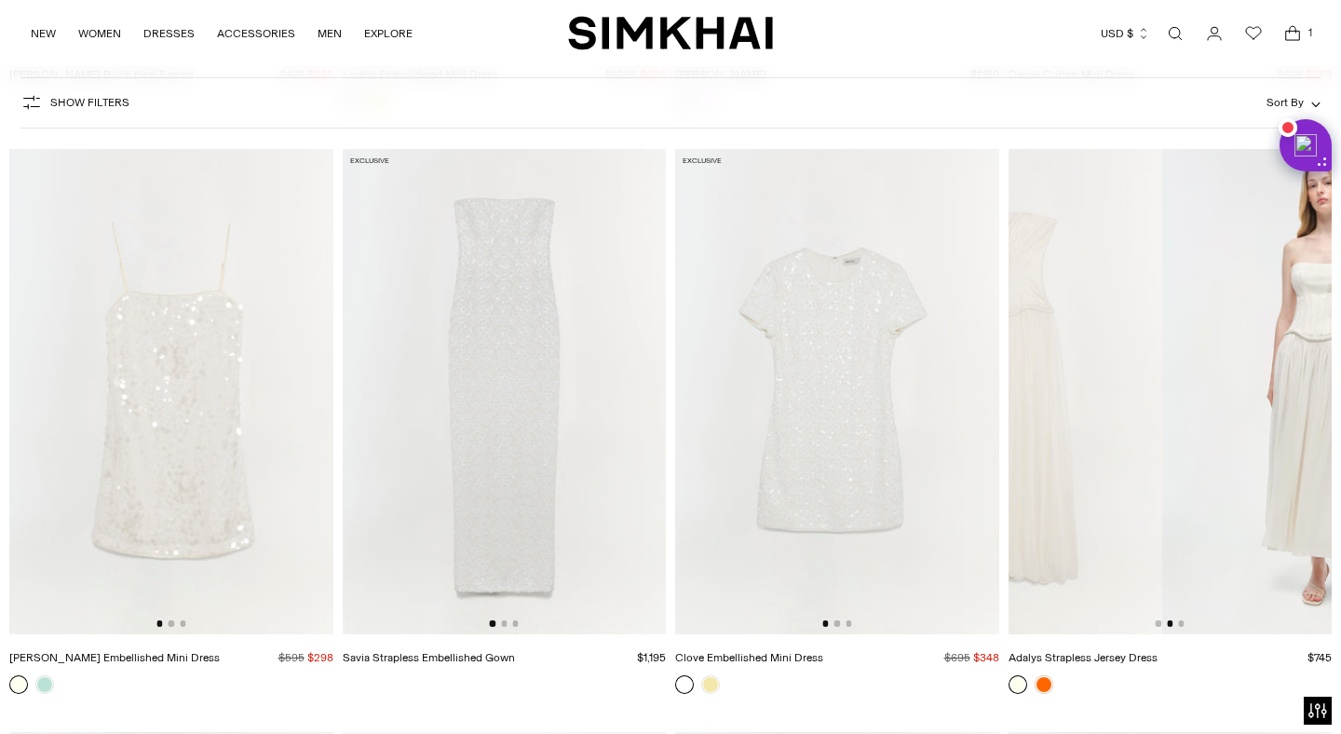
drag, startPoint x: 1246, startPoint y: 356, endPoint x: 1001, endPoint y: 353, distance: 244.9
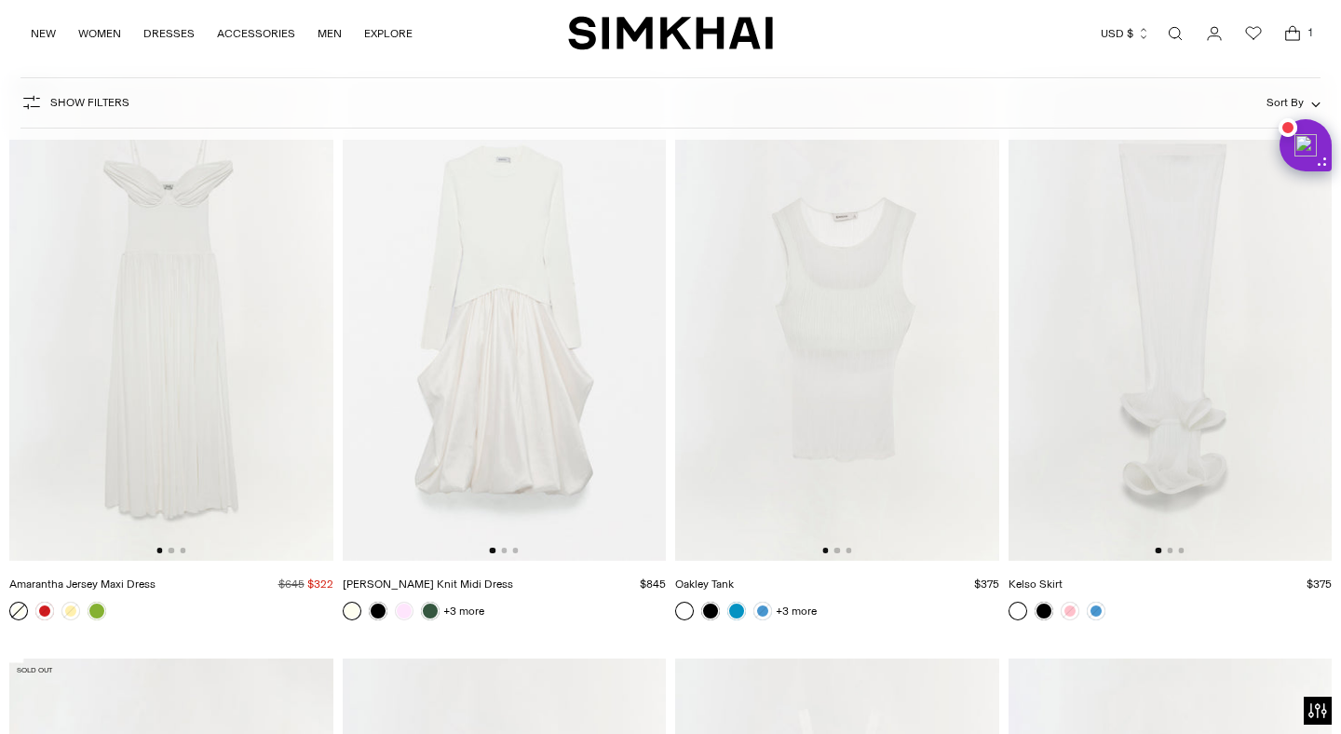
drag, startPoint x: 896, startPoint y: 343, endPoint x: 575, endPoint y: 345, distance: 320.3
click at [575, 344] on div "Zyla Knit Maxi Dress $995 Unit price / per" at bounding box center [670, 641] width 1322 height 10454
drag, startPoint x: 854, startPoint y: 324, endPoint x: 562, endPoint y: 334, distance: 291.6
click at [563, 334] on div "Zyla Knit Maxi Dress $995 Unit price / per" at bounding box center [670, 641] width 1322 height 10454
drag, startPoint x: 914, startPoint y: 351, endPoint x: 560, endPoint y: 340, distance: 354.9
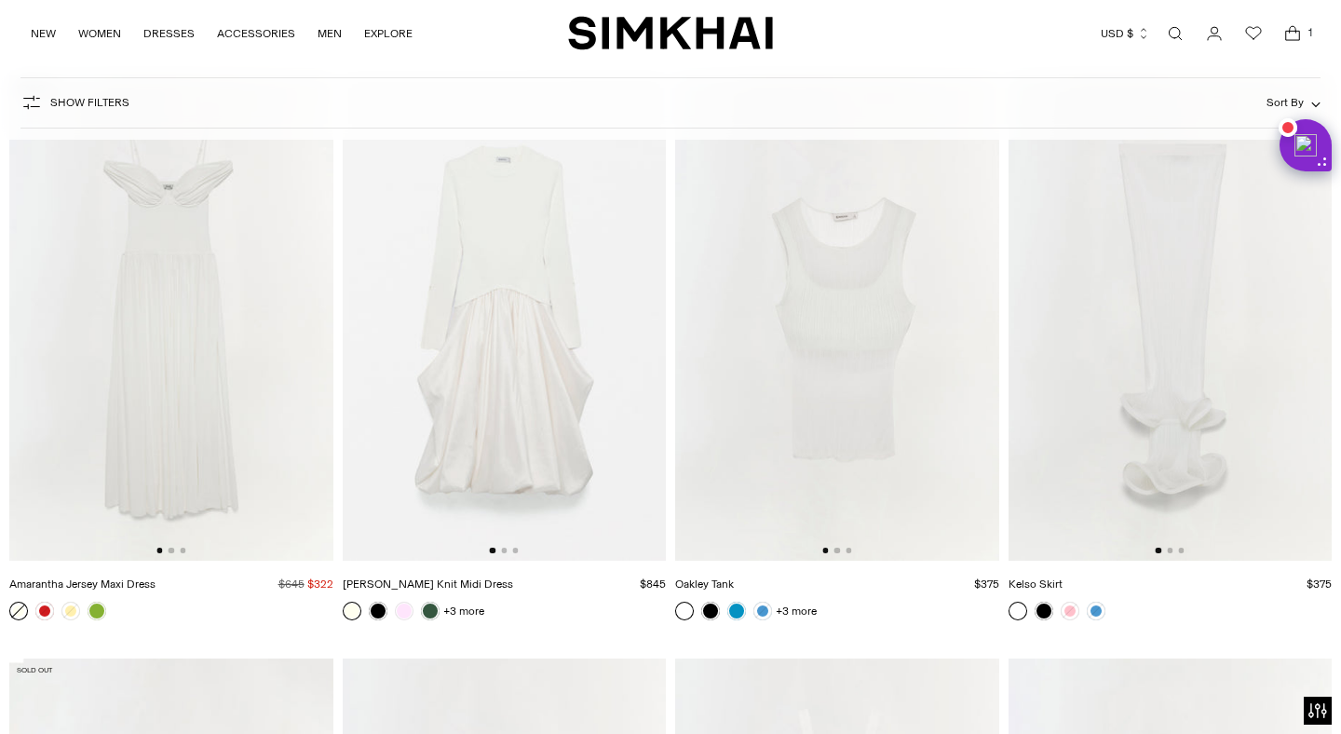
click at [561, 341] on div "Zyla Knit Maxi Dress $995 Unit price / per" at bounding box center [670, 641] width 1322 height 10454
click at [538, 283] on div "Zyla Knit Maxi Dress $995 Unit price / per" at bounding box center [670, 641] width 1322 height 10454
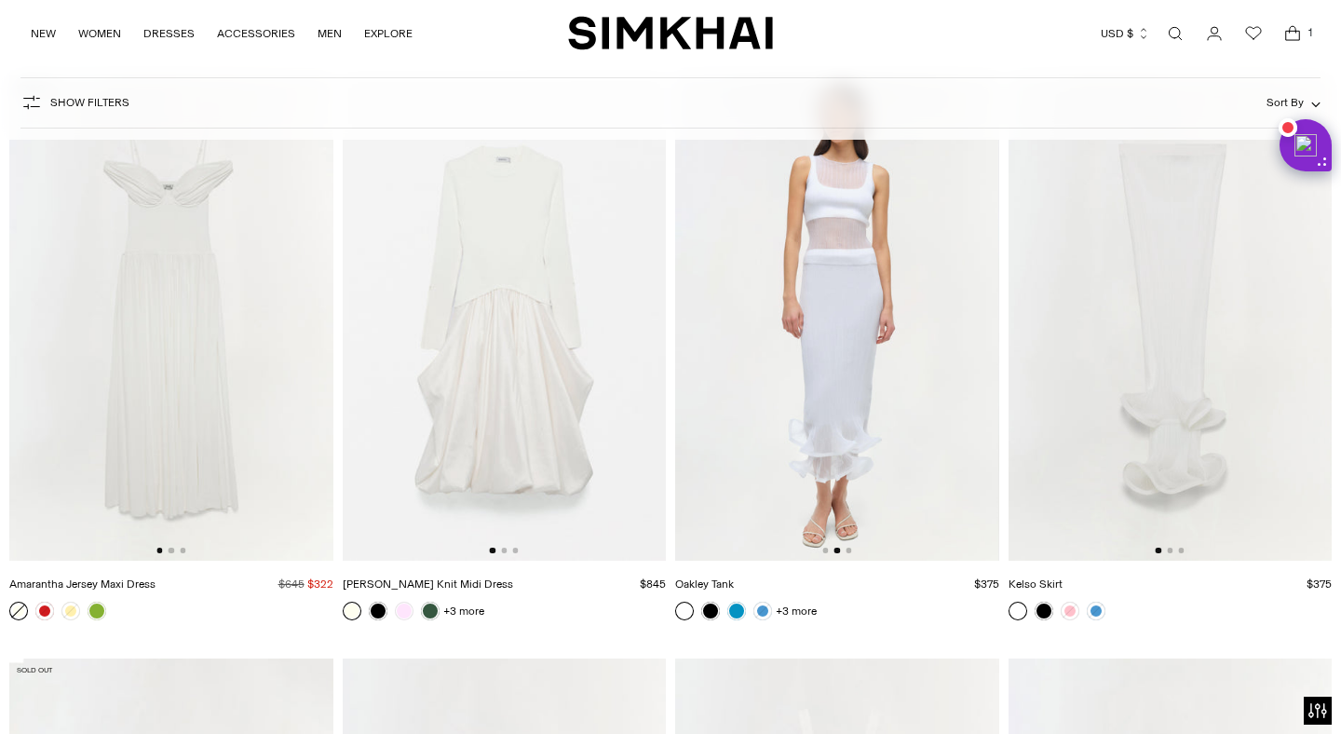
drag, startPoint x: 527, startPoint y: 281, endPoint x: 306, endPoint y: 292, distance: 220.9
click at [306, 291] on div "Zyla Knit Maxi Dress $995 Unit price / per" at bounding box center [670, 641] width 1322 height 10454
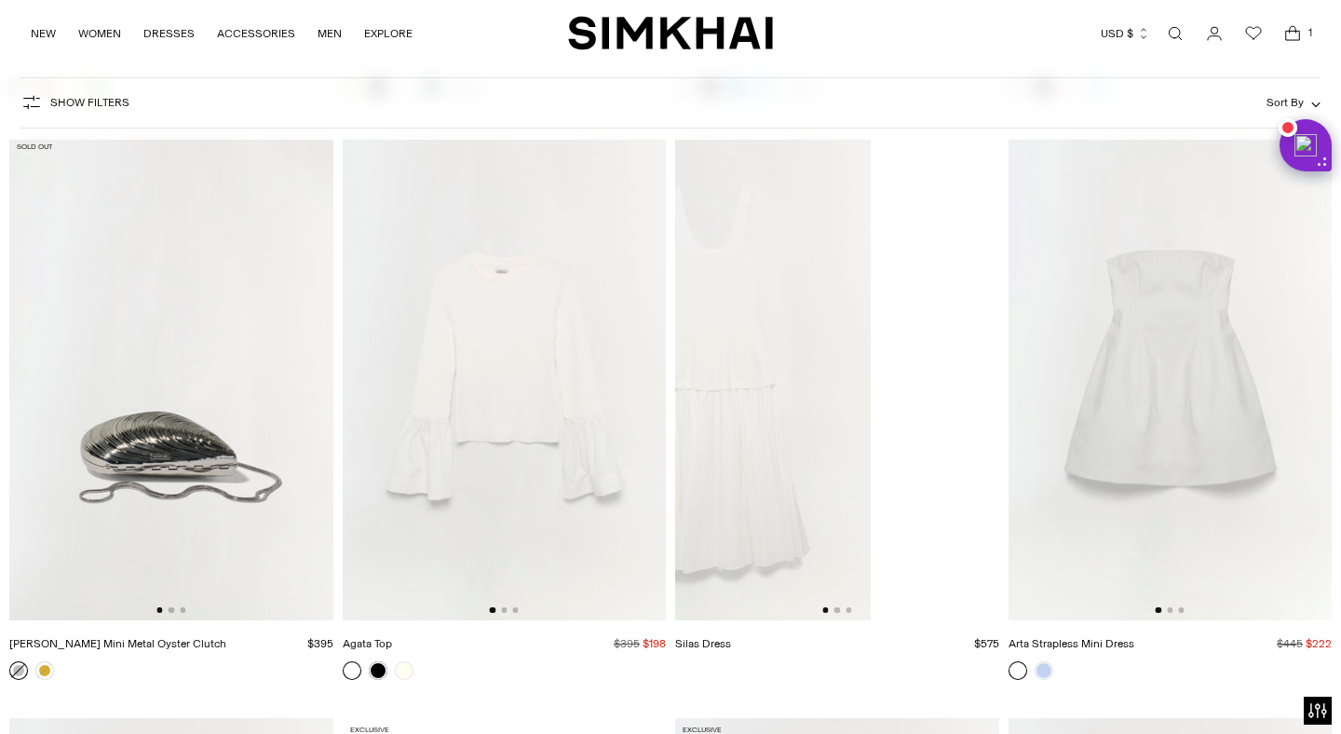
drag, startPoint x: 932, startPoint y: 405, endPoint x: 684, endPoint y: 372, distance: 249.8
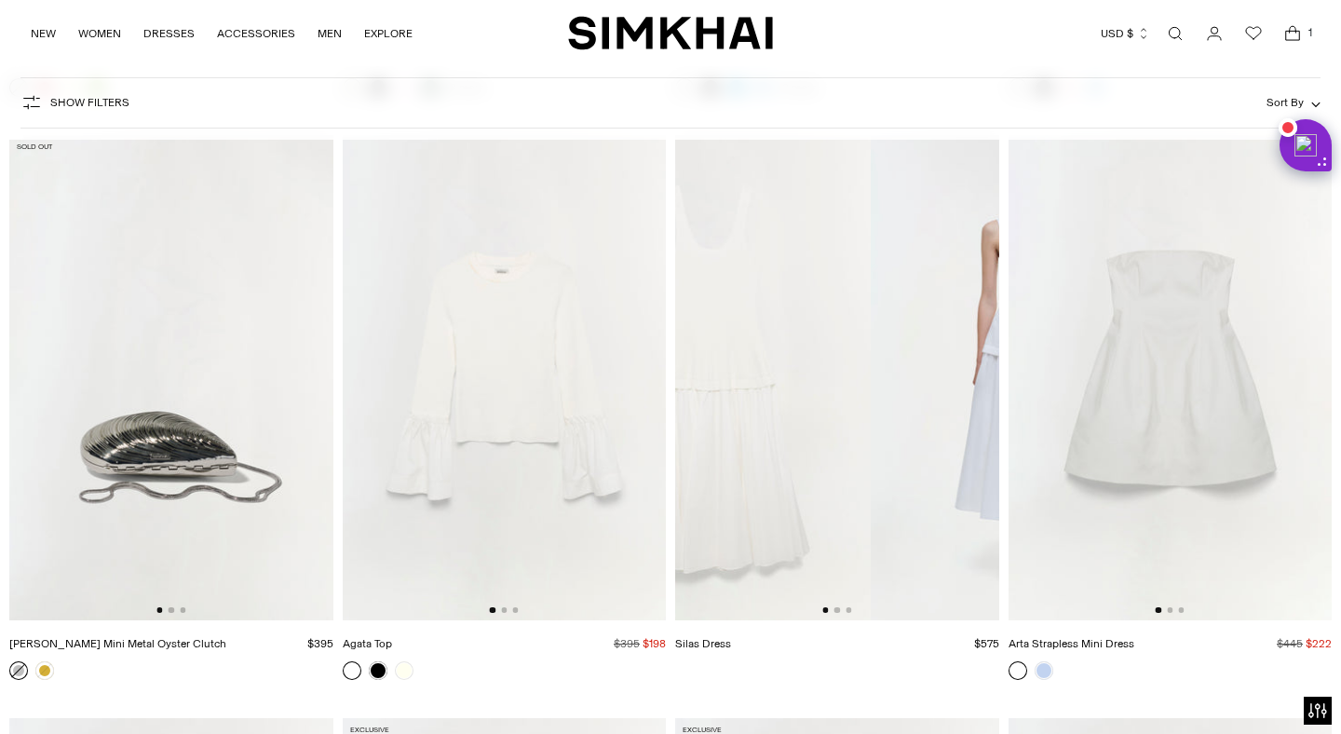
click at [685, 372] on img at bounding box center [709, 377] width 324 height 485
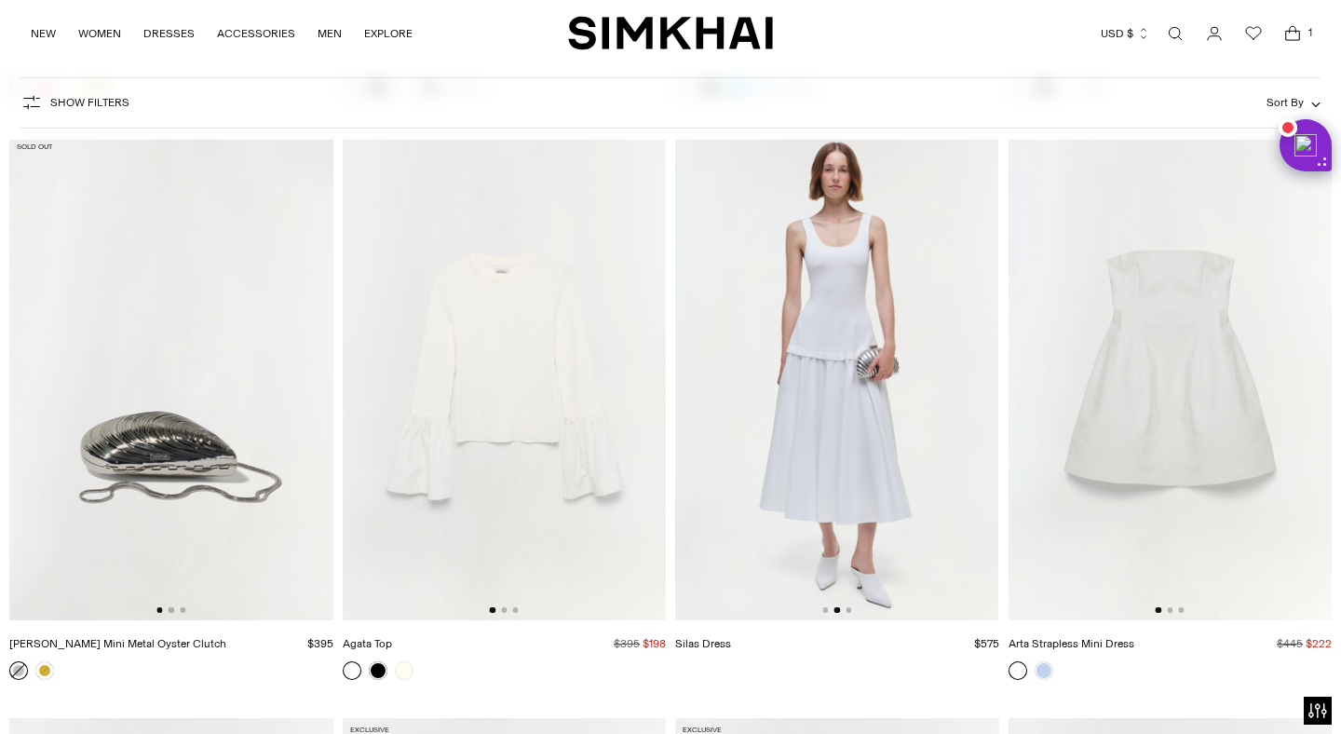
drag, startPoint x: 1229, startPoint y: 362, endPoint x: 952, endPoint y: 347, distance: 276.9
click at [956, 350] on div "Zyla Knit Maxi Dress $995 Unit price / per" at bounding box center [670, 118] width 1322 height 10454
drag, startPoint x: 1216, startPoint y: 366, endPoint x: 945, endPoint y: 365, distance: 270.9
click at [945, 365] on div "Zyla Knit Maxi Dress $995 Unit price / per" at bounding box center [670, 118] width 1322 height 10454
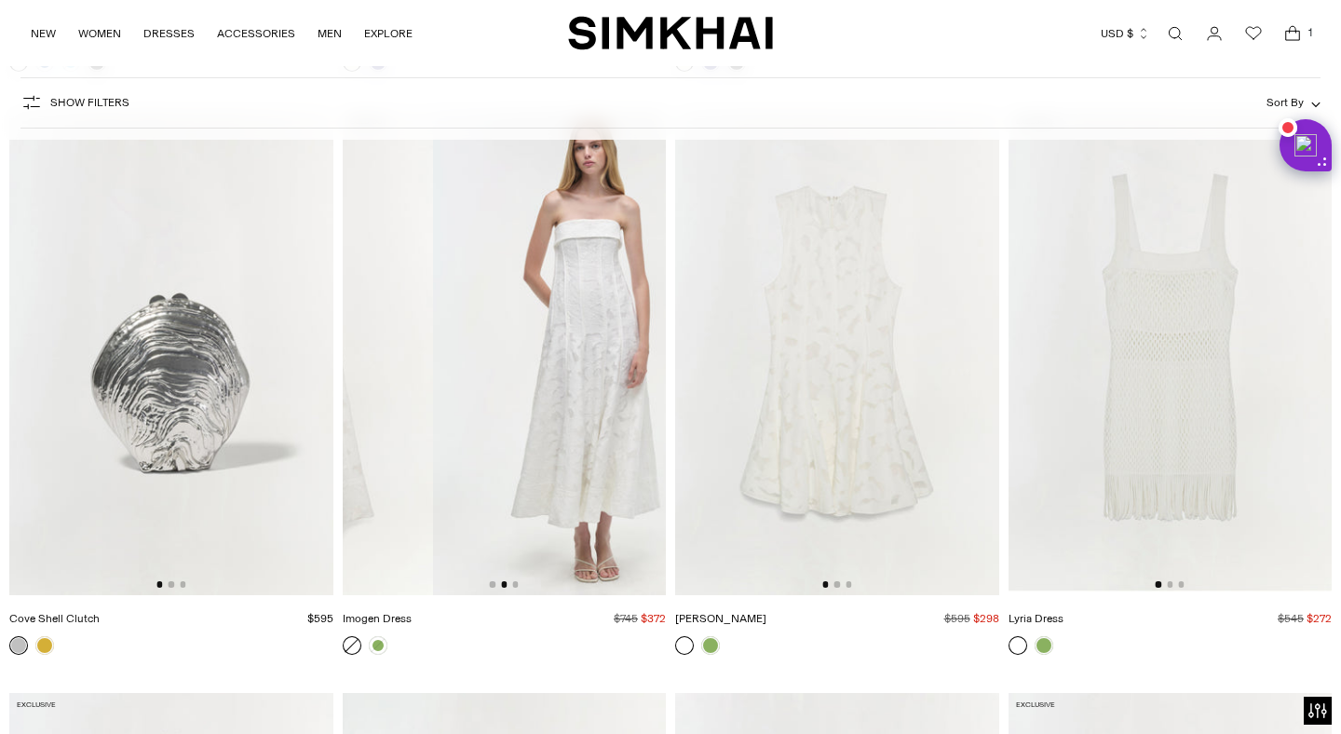
drag, startPoint x: 602, startPoint y: 339, endPoint x: 290, endPoint y: 346, distance: 312.9
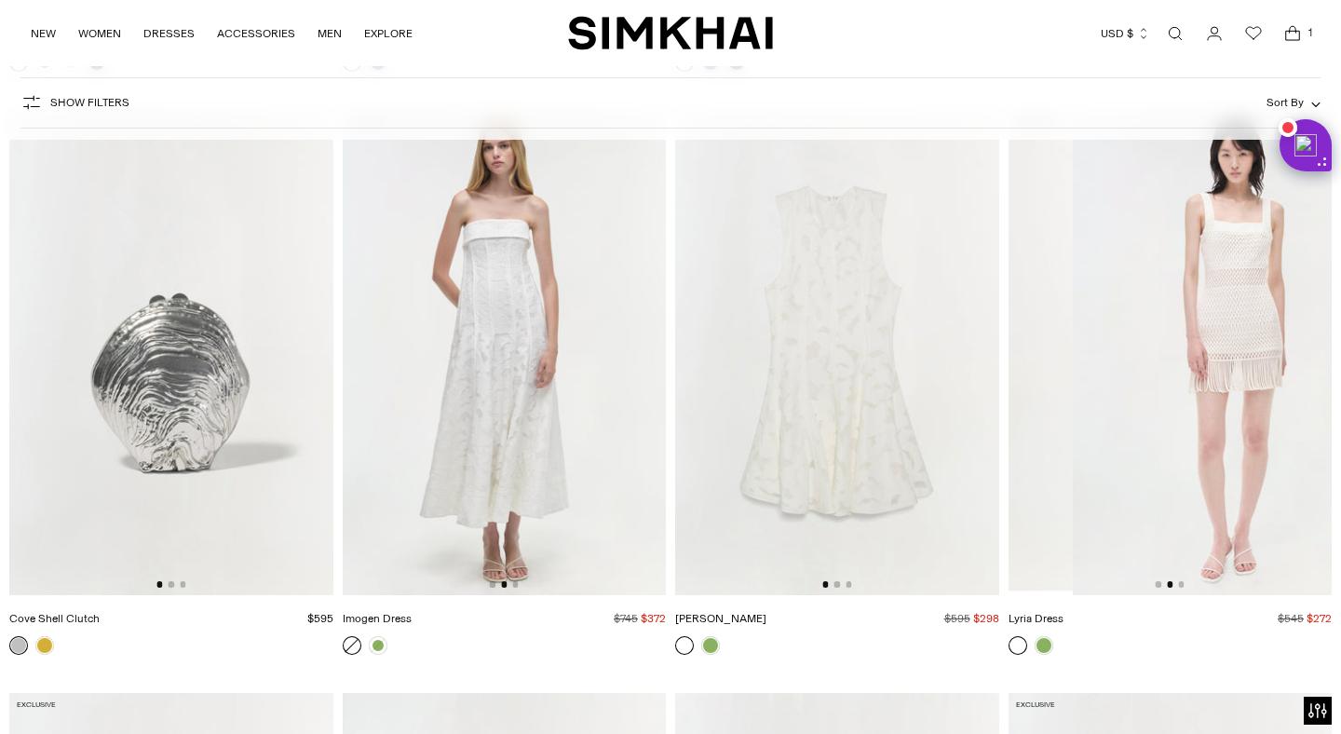
drag, startPoint x: 1312, startPoint y: 302, endPoint x: 1021, endPoint y: 305, distance: 290.5
click at [1021, 305] on img at bounding box center [912, 352] width 324 height 485
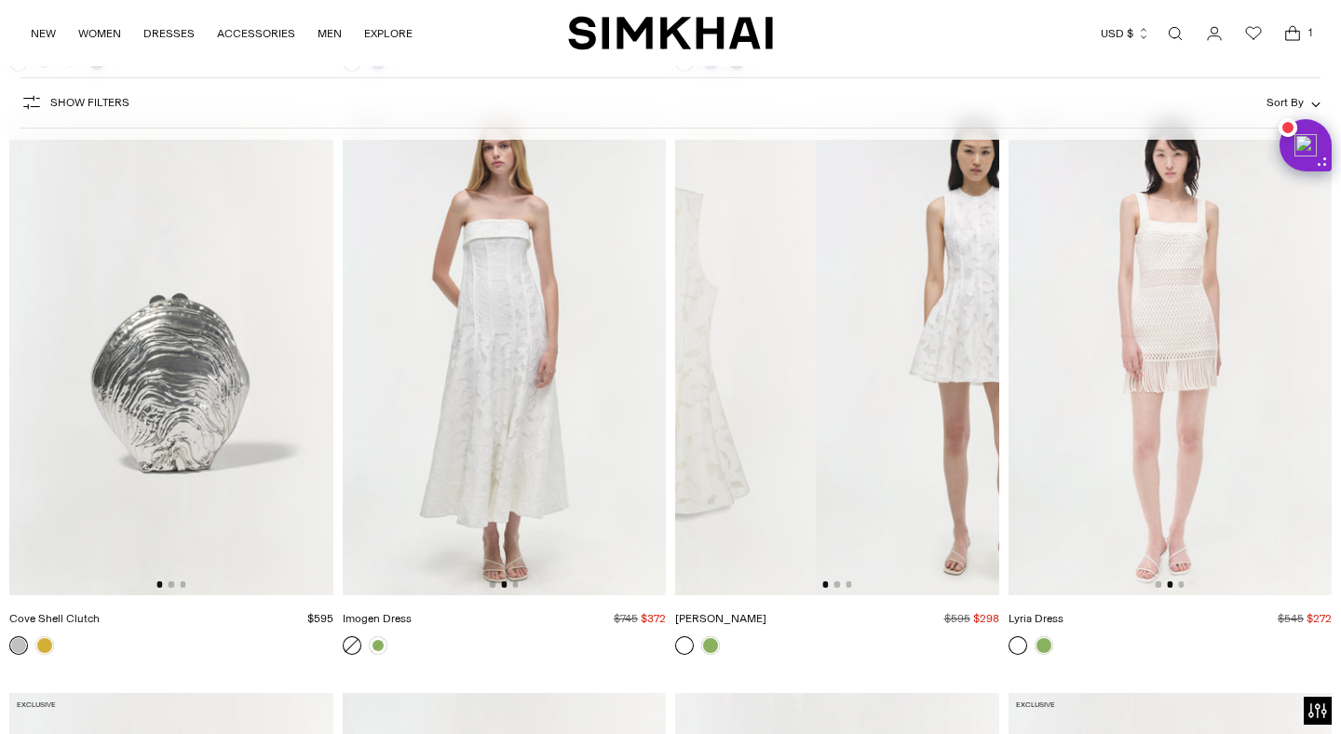
drag, startPoint x: 906, startPoint y: 295, endPoint x: 615, endPoint y: 297, distance: 291.4
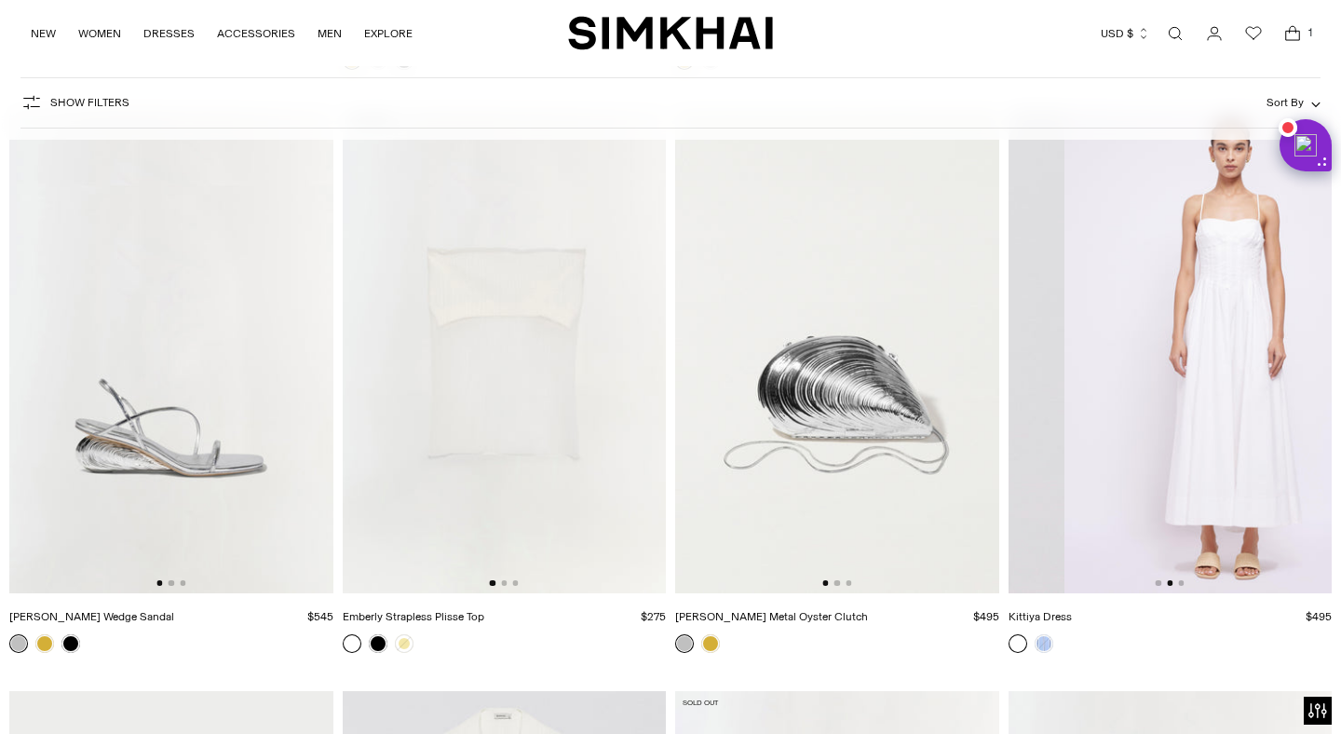
drag, startPoint x: 1286, startPoint y: 381, endPoint x: 1006, endPoint y: 384, distance: 279.3
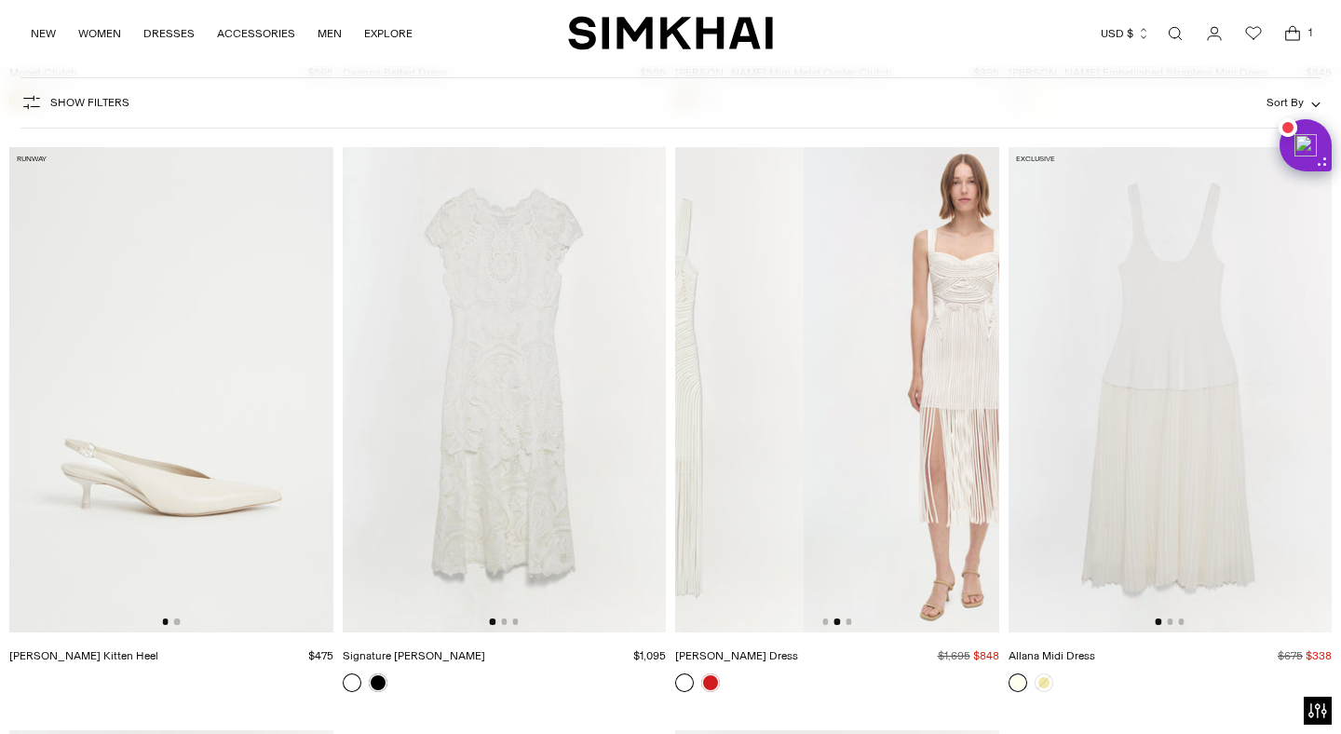
drag, startPoint x: 914, startPoint y: 419, endPoint x: 715, endPoint y: 417, distance: 199.3
click at [715, 417] on img at bounding box center [642, 389] width 324 height 485
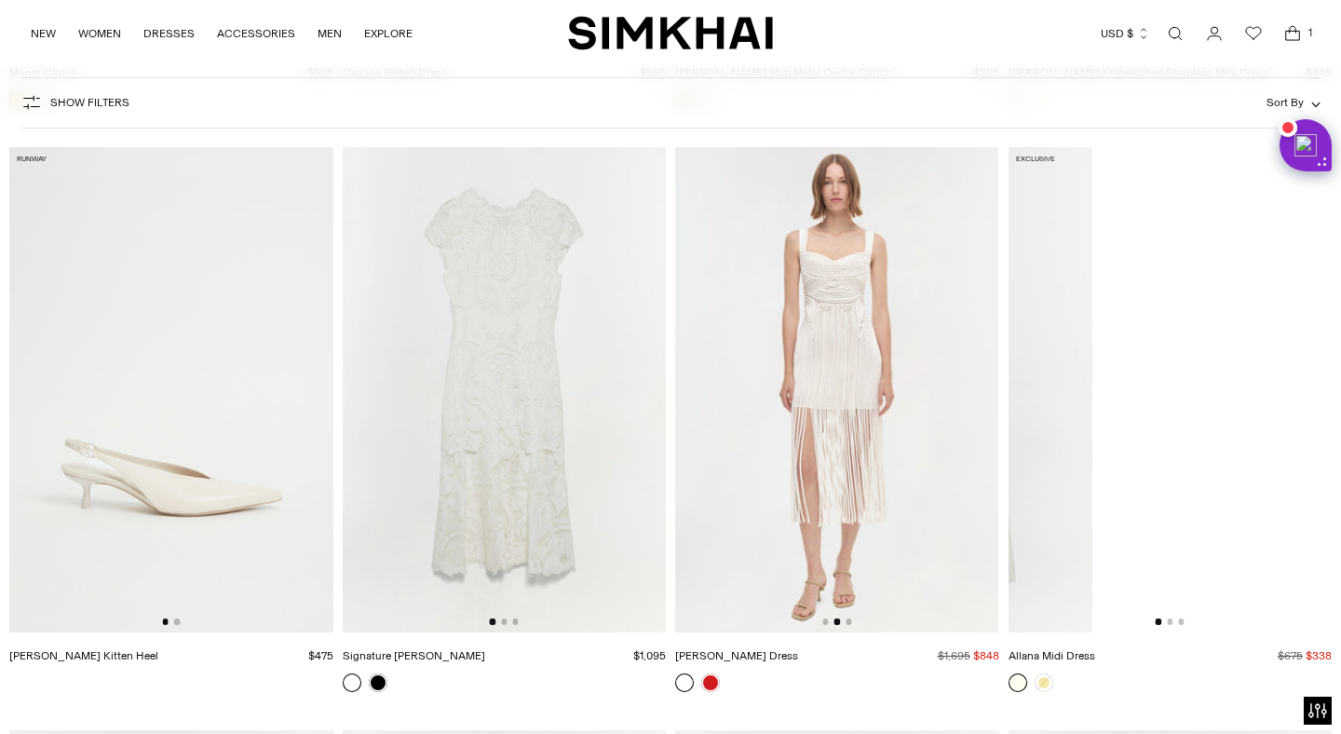
drag, startPoint x: 1250, startPoint y: 403, endPoint x: 1005, endPoint y: 401, distance: 245.8
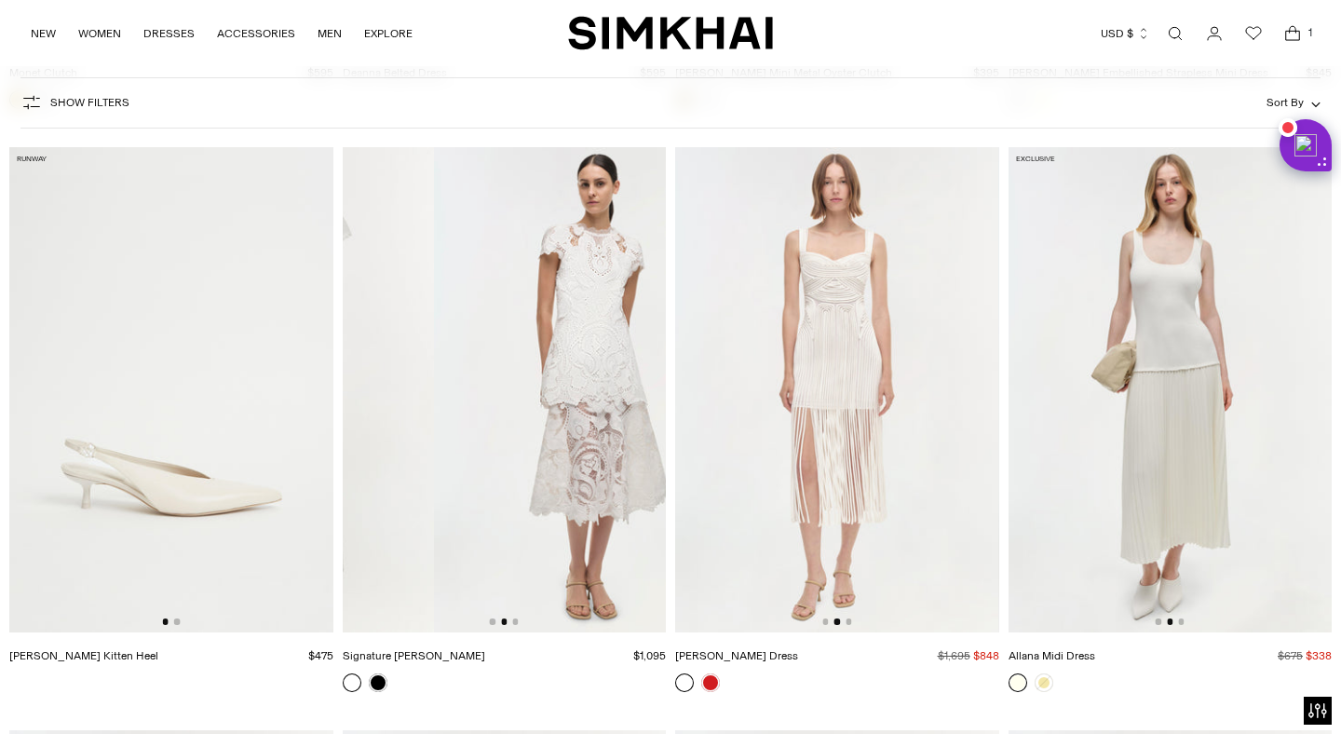
drag, startPoint x: 610, startPoint y: 331, endPoint x: 362, endPoint y: 330, distance: 247.7
click at [362, 330] on img at bounding box center [273, 389] width 324 height 485
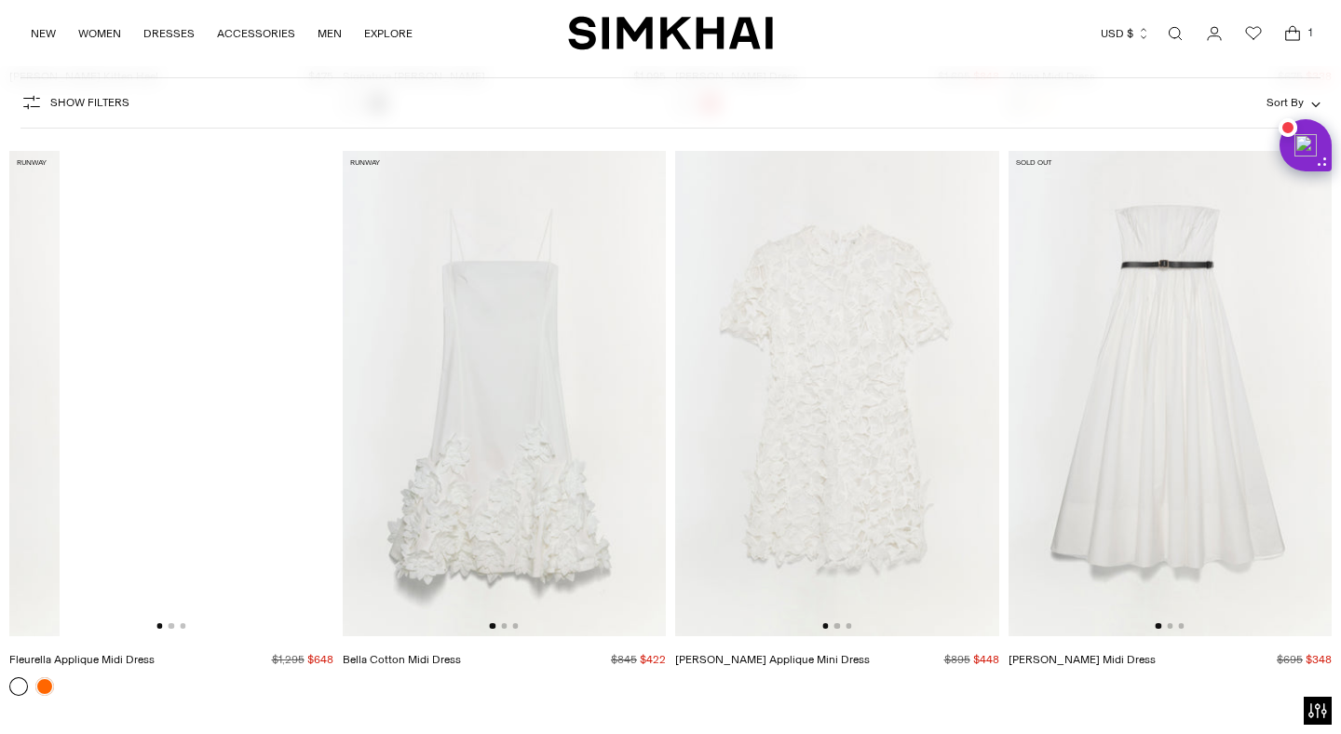
drag, startPoint x: 275, startPoint y: 397, endPoint x: 0, endPoint y: 401, distance: 274.7
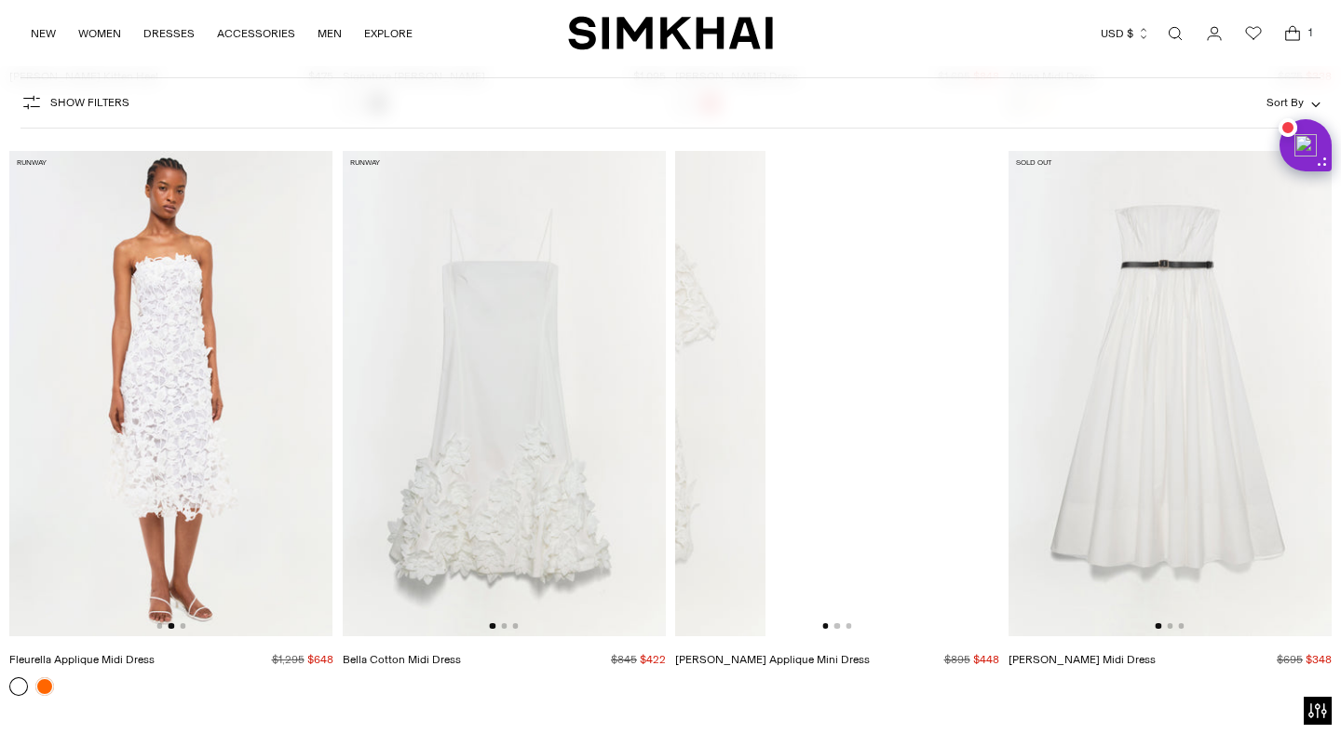
drag, startPoint x: 922, startPoint y: 371, endPoint x: 682, endPoint y: 373, distance: 239.3
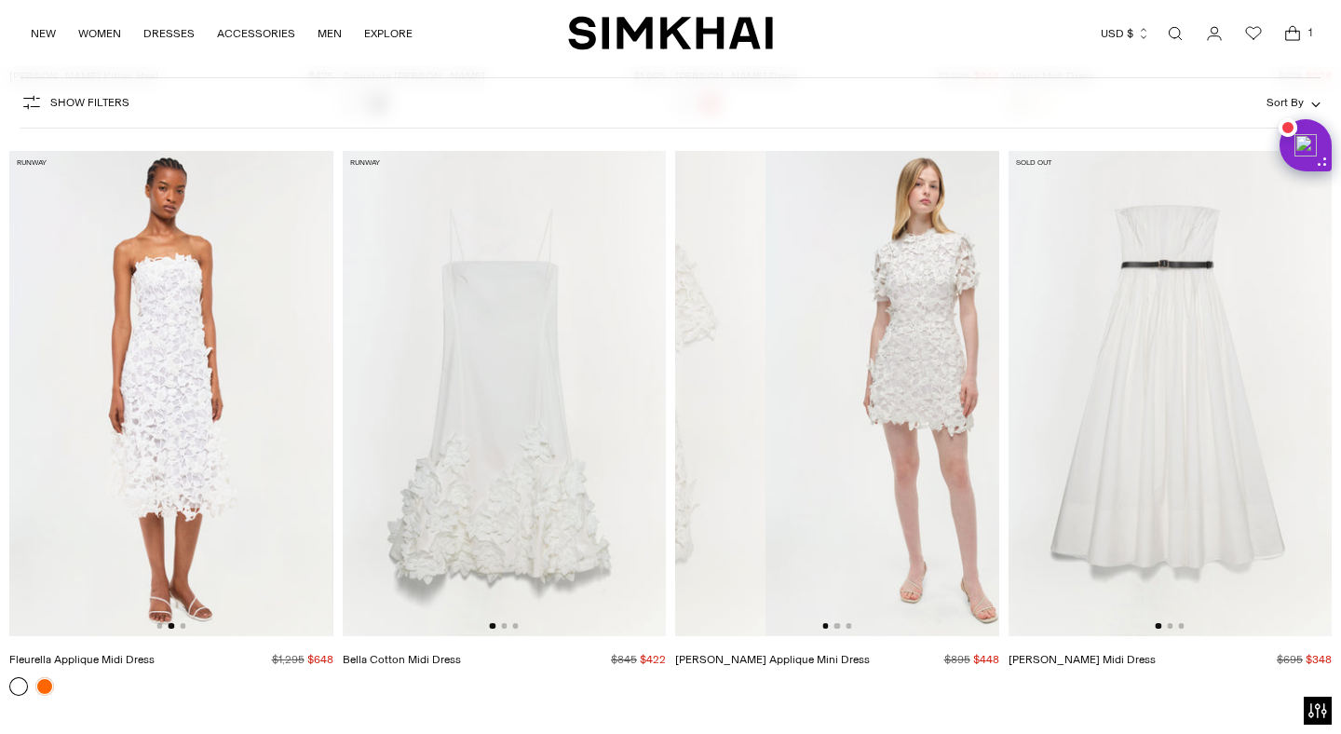
click at [682, 373] on img at bounding box center [603, 393] width 324 height 485
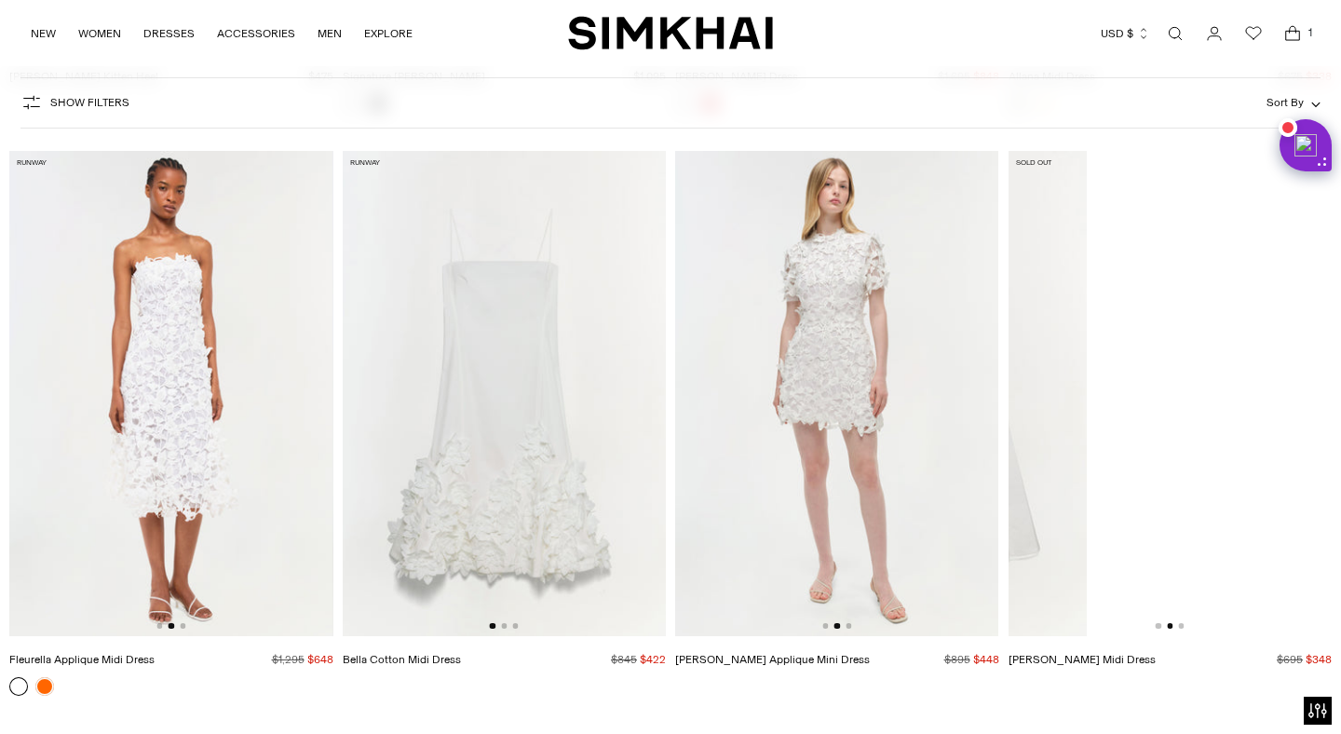
drag, startPoint x: 1302, startPoint y: 323, endPoint x: 1042, endPoint y: 317, distance: 259.9
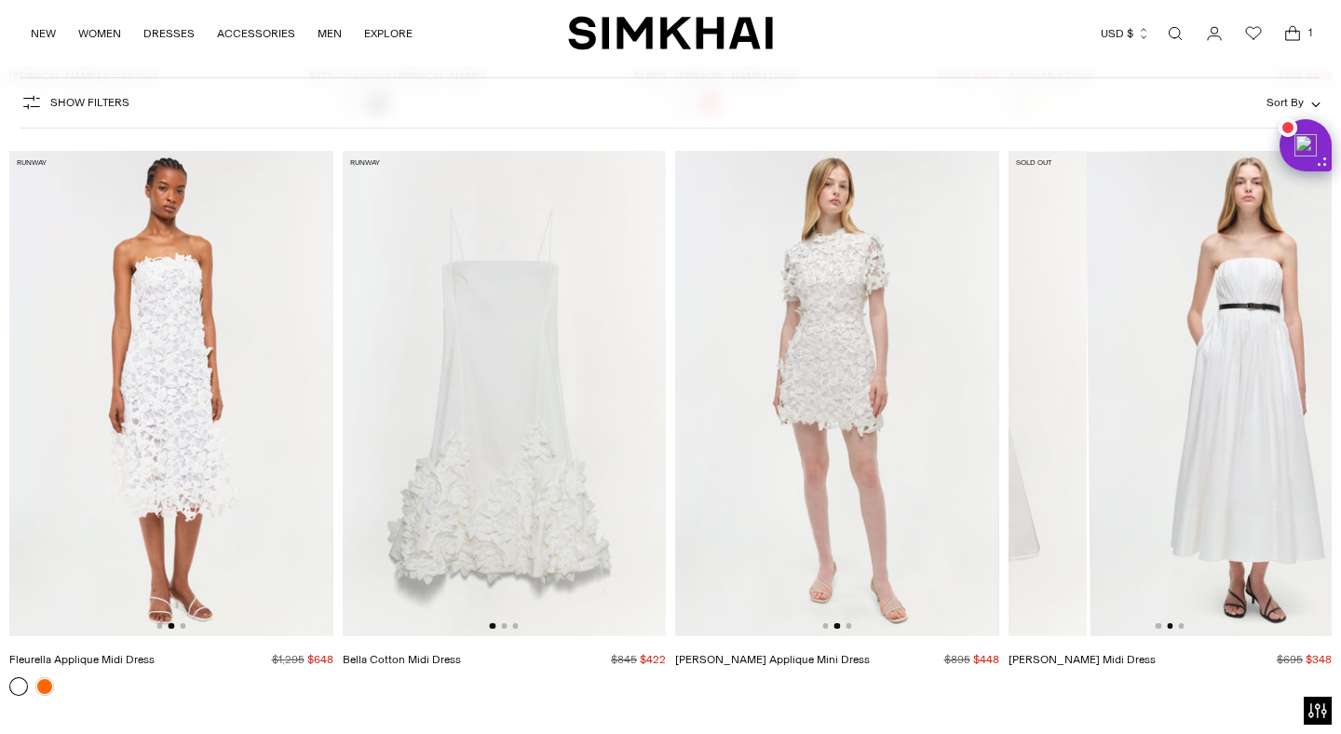
click at [1042, 317] on img at bounding box center [925, 393] width 324 height 485
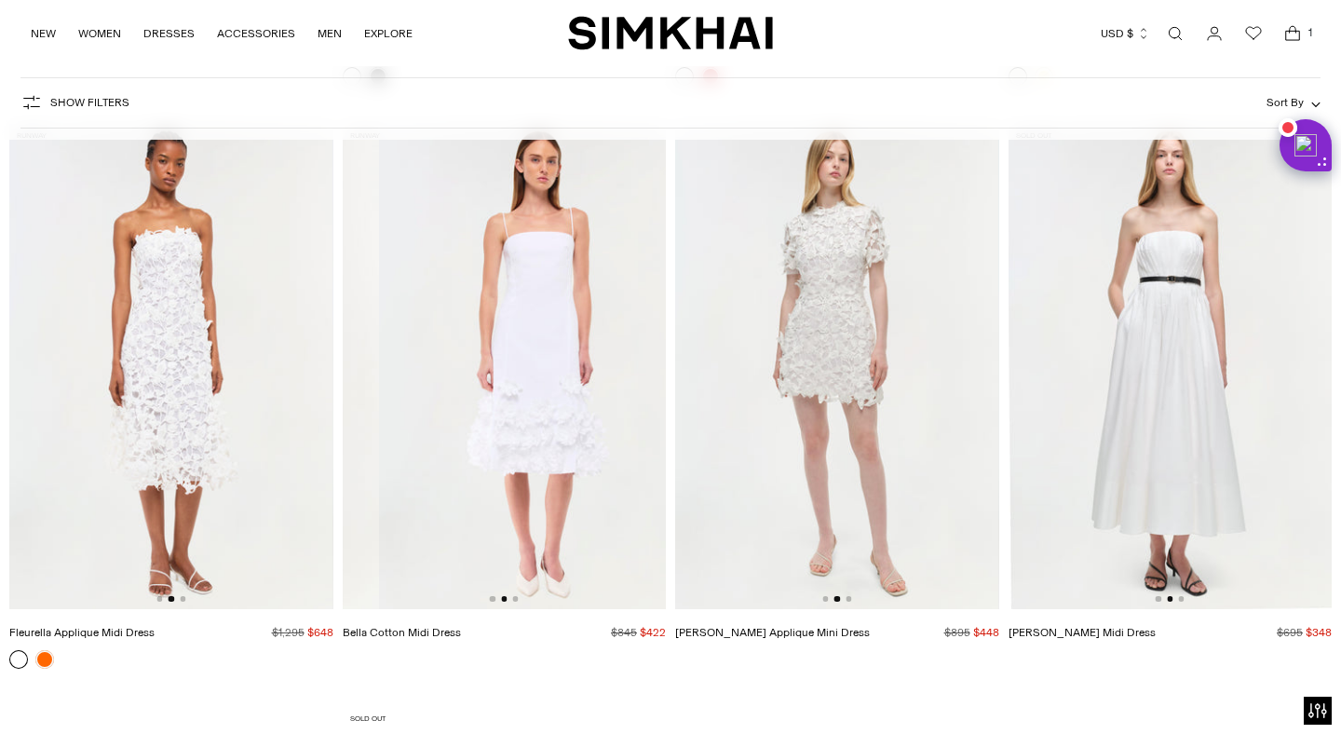
drag, startPoint x: 595, startPoint y: 386, endPoint x: 234, endPoint y: 370, distance: 361.6
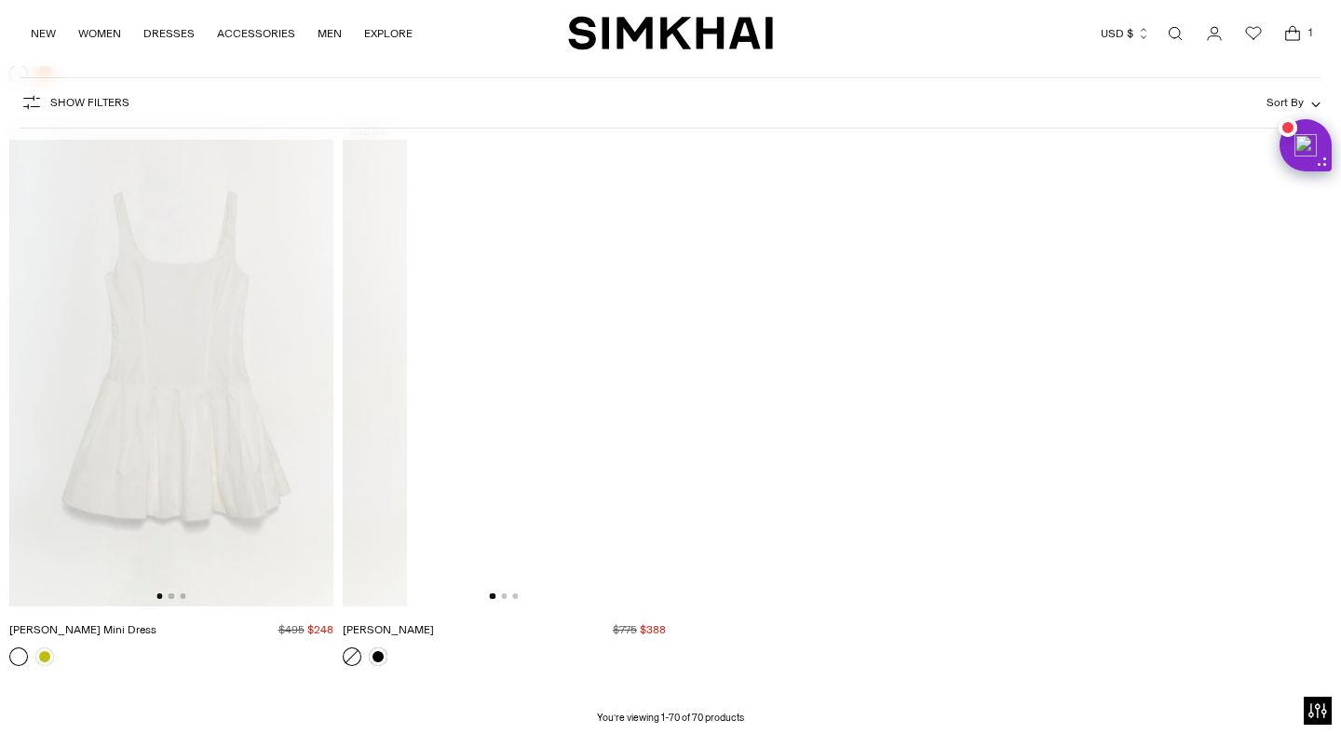
drag, startPoint x: 588, startPoint y: 382, endPoint x: 311, endPoint y: 367, distance: 277.9
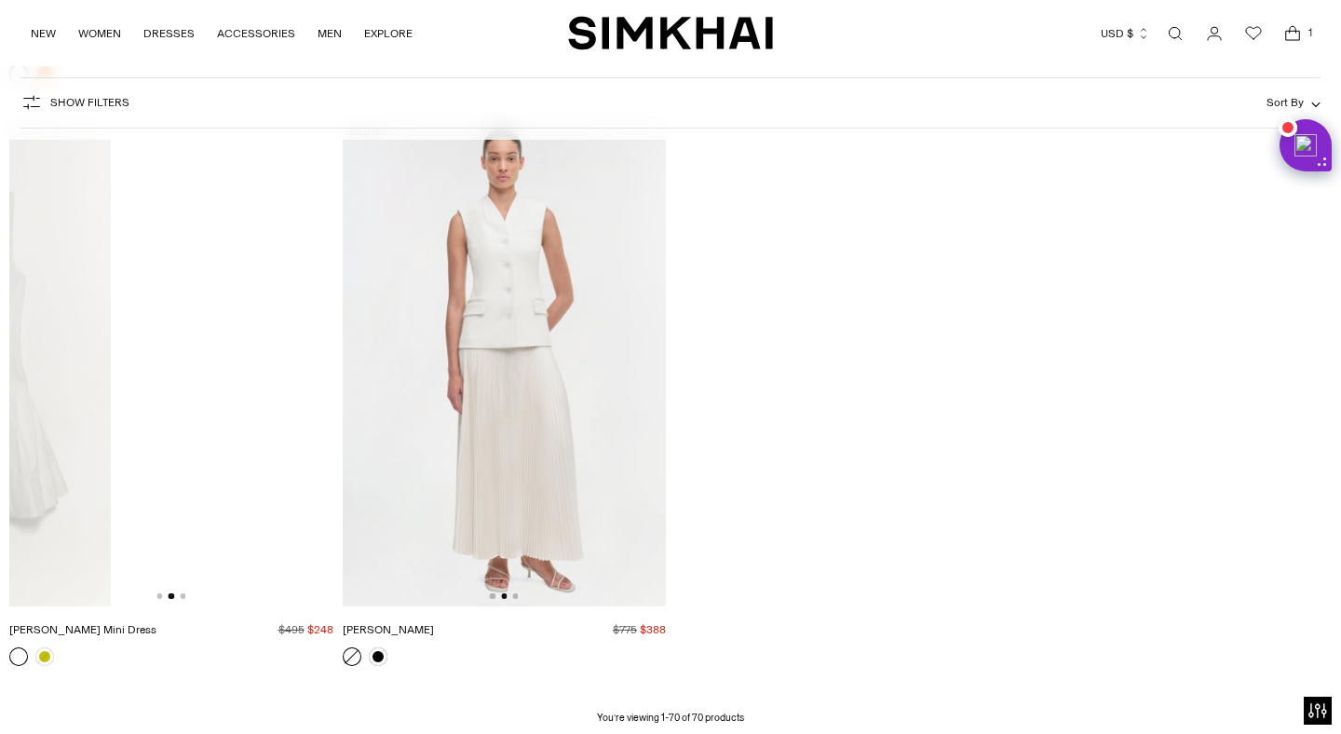
drag, startPoint x: 234, startPoint y: 326, endPoint x: 10, endPoint y: 331, distance: 223.5
